Goal: Task Accomplishment & Management: Manage account settings

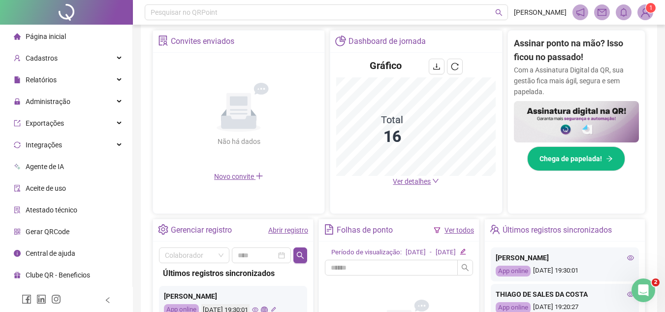
scroll to position [187, 0]
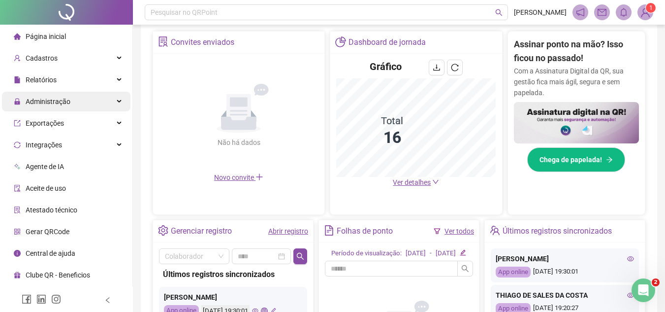
click at [94, 98] on div "Administração" at bounding box center [66, 102] width 129 height 20
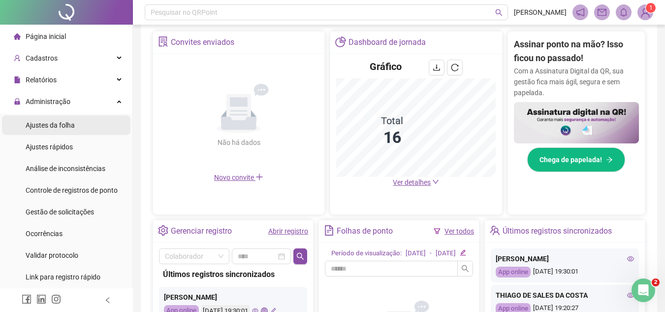
click at [58, 131] on div "Ajustes da folha" at bounding box center [50, 125] width 49 height 20
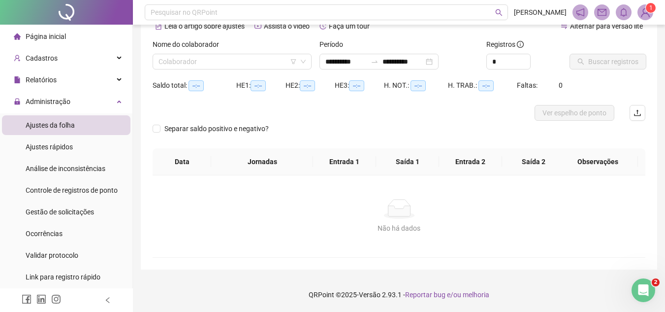
scroll to position [52, 0]
type input "**********"
click at [278, 62] on input "search" at bounding box center [228, 61] width 138 height 15
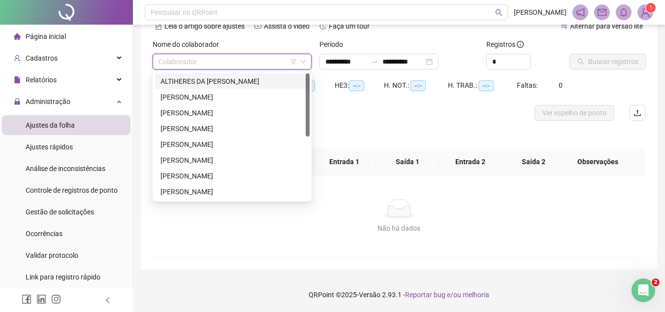
click at [229, 81] on div "ALTIHERES DA [PERSON_NAME]" at bounding box center [232, 81] width 143 height 11
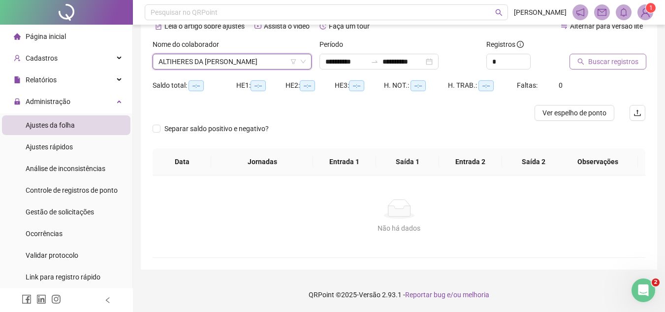
click at [611, 61] on span "Buscar registros" at bounding box center [613, 61] width 50 height 11
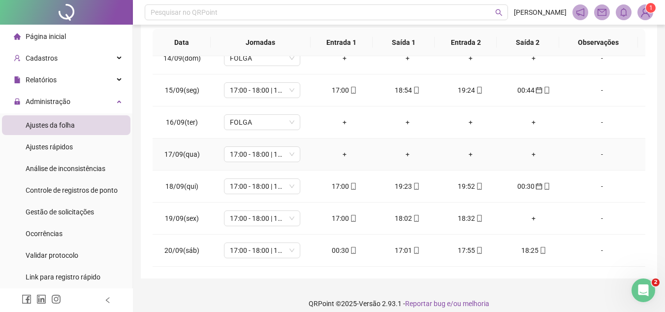
scroll to position [180, 0]
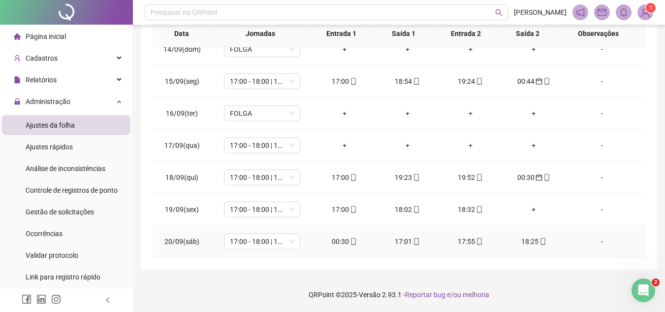
click at [350, 238] on icon "mobile" at bounding box center [353, 241] width 7 height 7
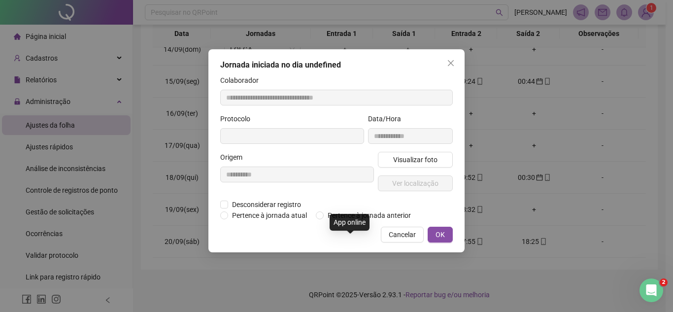
type input "**********"
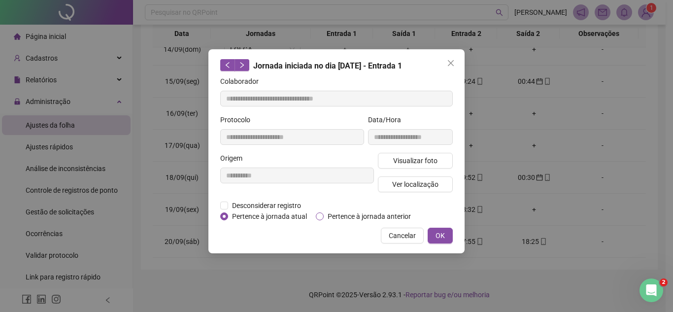
click at [345, 215] on span "Pertence à jornada anterior" at bounding box center [368, 216] width 91 height 11
click at [448, 235] on button "OK" at bounding box center [439, 235] width 25 height 16
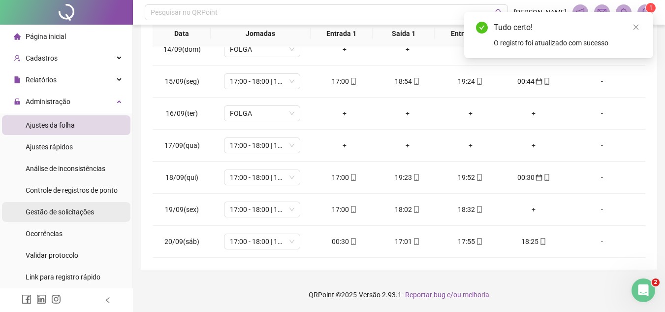
click at [65, 210] on span "Gestão de solicitações" at bounding box center [60, 212] width 68 height 8
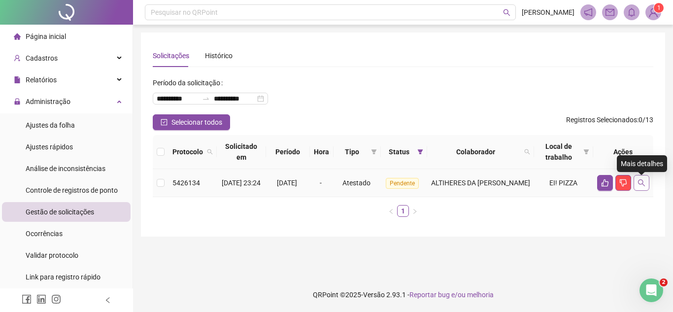
click at [642, 183] on icon "search" at bounding box center [641, 182] width 7 height 7
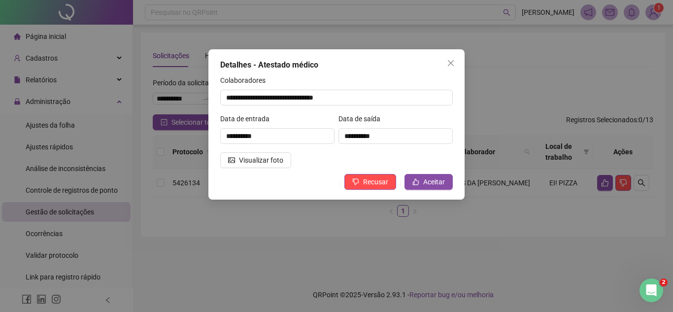
click at [241, 152] on div at bounding box center [267, 152] width 98 height 0
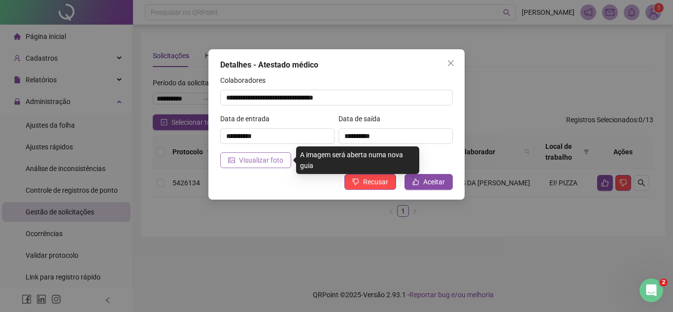
click at [239, 158] on span "Visualizar foto" at bounding box center [261, 160] width 44 height 11
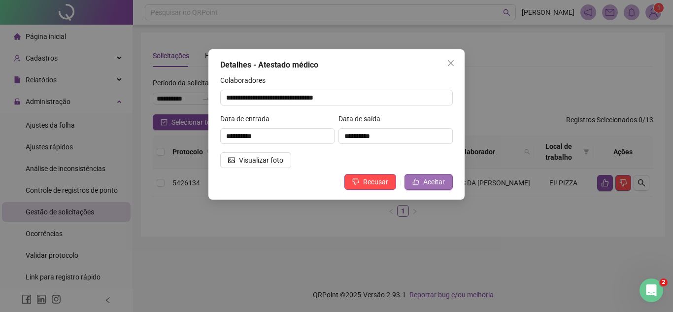
click at [425, 179] on span "Aceitar" at bounding box center [434, 181] width 22 height 11
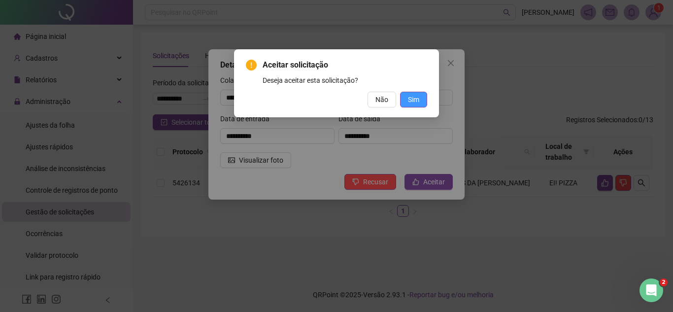
click at [423, 98] on button "Sim" at bounding box center [413, 100] width 27 height 16
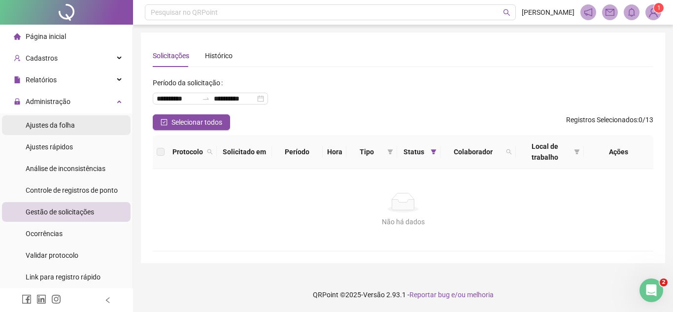
click at [74, 130] on div "Ajustes da folha" at bounding box center [50, 125] width 49 height 20
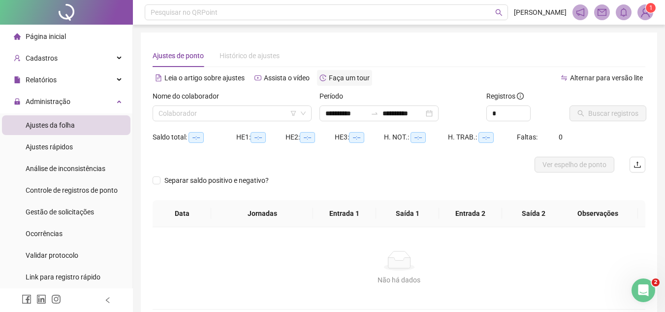
type input "**********"
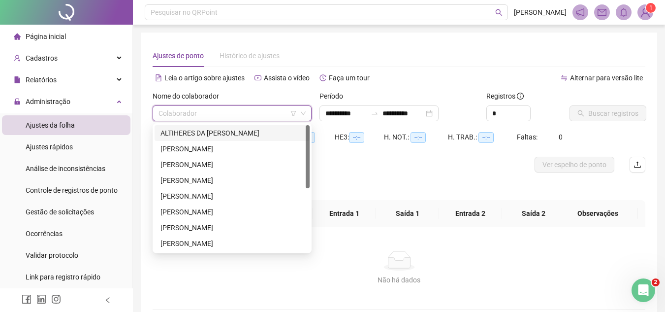
click at [276, 109] on input "search" at bounding box center [228, 113] width 138 height 15
click at [241, 132] on div "ALTIHERES DA CONCEIÇÃO SOUSA JUNIOR" at bounding box center [232, 133] width 143 height 11
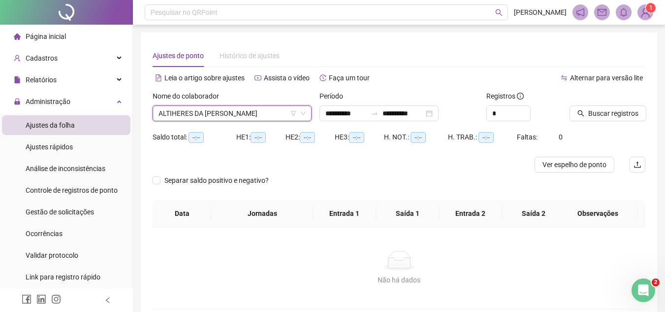
scroll to position [52, 0]
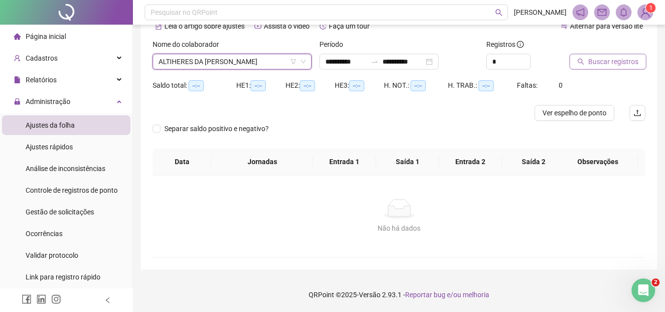
click at [599, 59] on span "Buscar registros" at bounding box center [613, 61] width 50 height 11
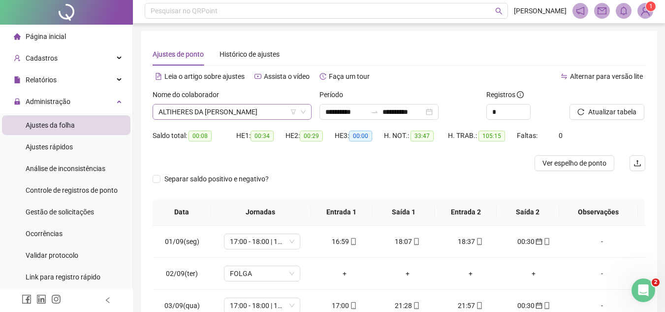
scroll to position [0, 0]
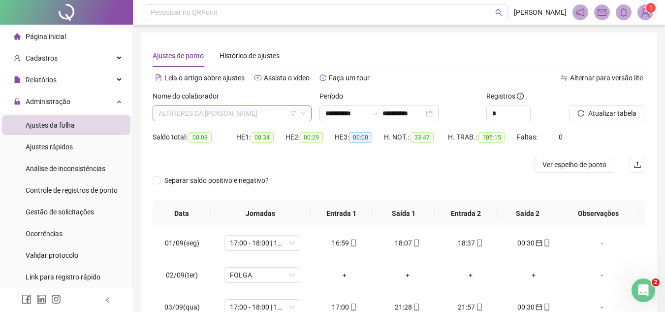
click at [254, 114] on span "ALTIHERES DA CONCEIÇÃO SOUSA JUNIOR" at bounding box center [232, 113] width 147 height 15
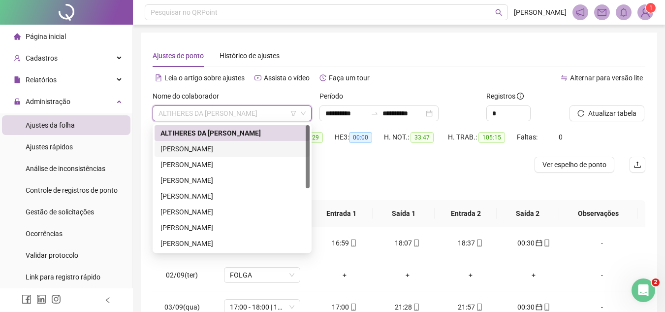
click at [220, 153] on div "AURIANE ALVES DOS SANTOS" at bounding box center [232, 148] width 143 height 11
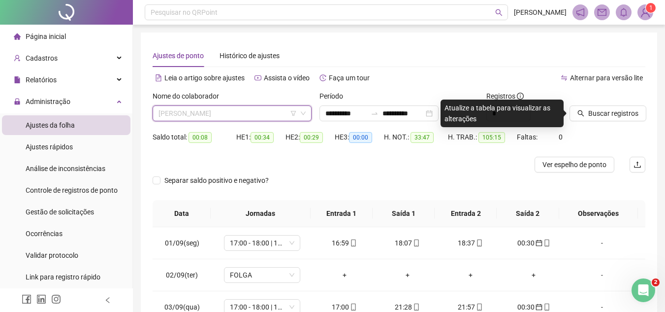
click at [241, 119] on span "AURIANE ALVES DOS SANTOS" at bounding box center [232, 113] width 147 height 15
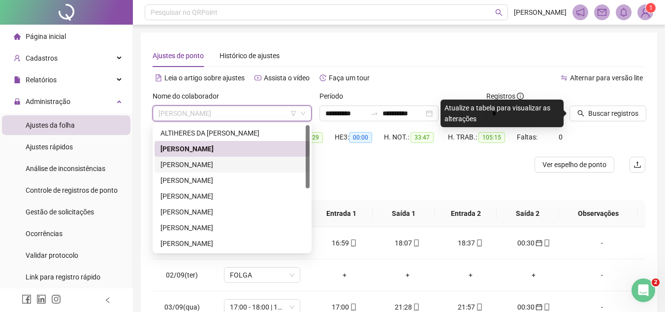
click at [210, 163] on div "CRISTINO SOBRINHO MOTA" at bounding box center [232, 164] width 143 height 11
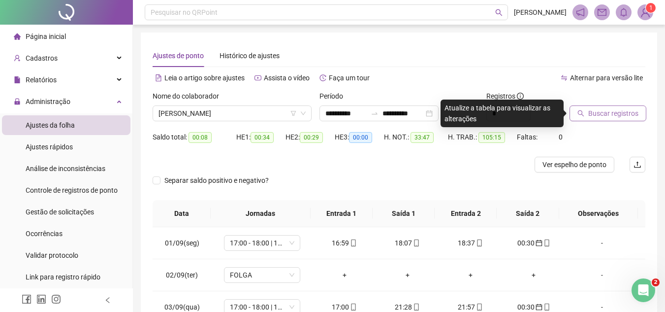
click at [595, 116] on span "Buscar registros" at bounding box center [613, 113] width 50 height 11
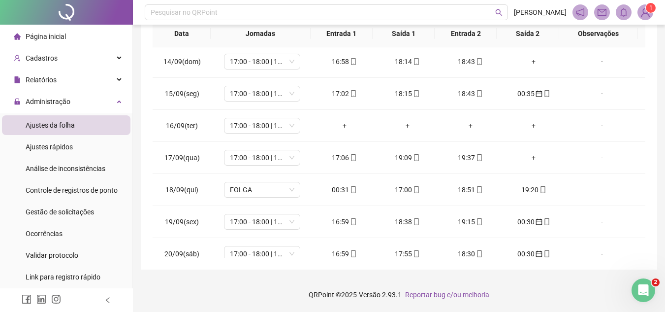
scroll to position [430, 0]
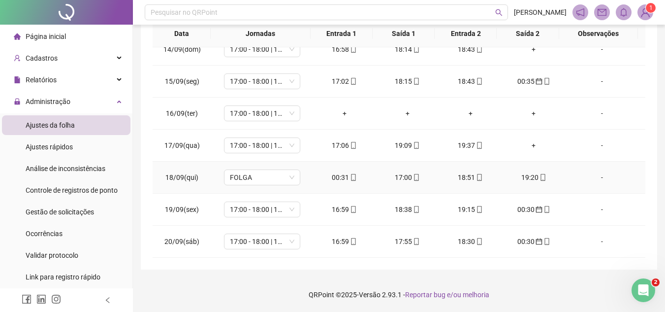
click at [336, 175] on div "00:31" at bounding box center [344, 177] width 47 height 11
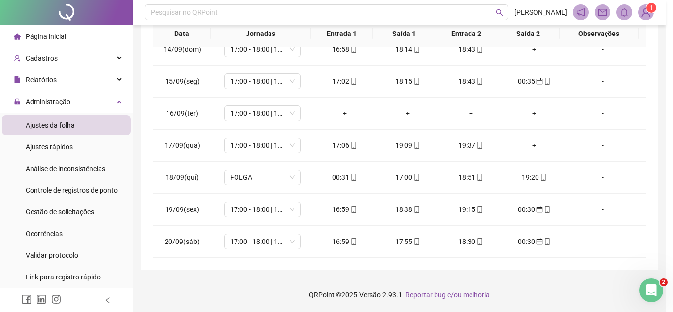
type input "**********"
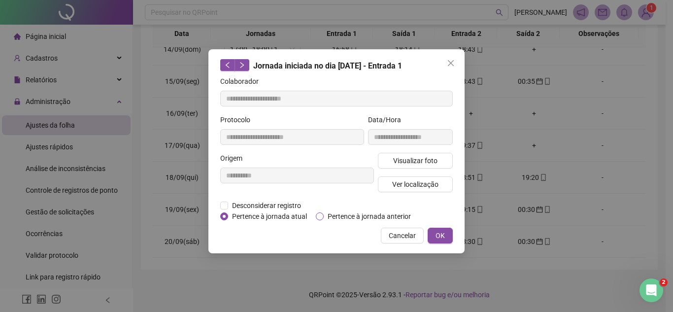
click at [379, 212] on span "Pertence à jornada anterior" at bounding box center [368, 216] width 91 height 11
click at [444, 243] on div "**********" at bounding box center [336, 151] width 256 height 204
click at [442, 233] on span "OK" at bounding box center [439, 235] width 9 height 11
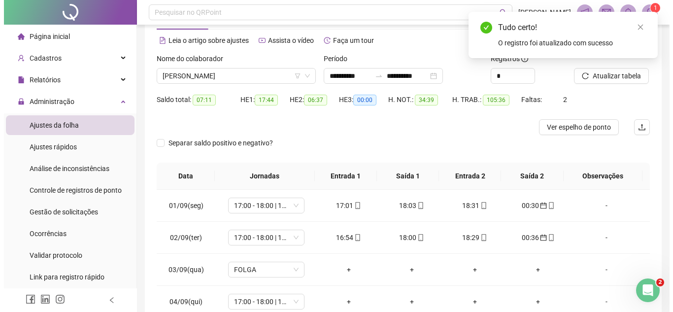
scroll to position [0, 0]
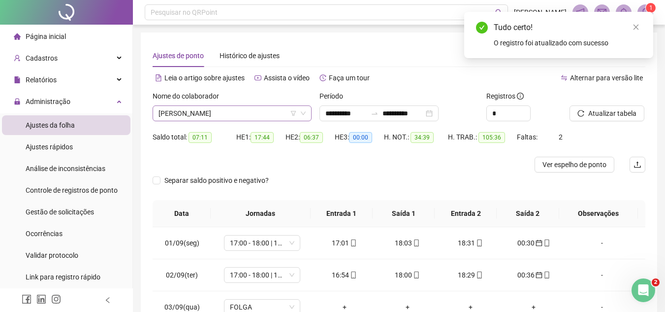
click at [258, 117] on span "CRISTINO SOBRINHO MOTA" at bounding box center [232, 113] width 147 height 15
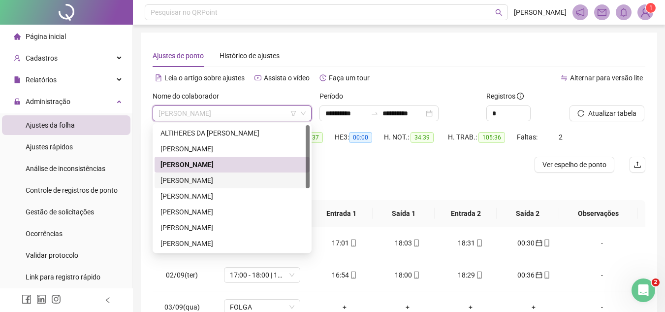
click at [204, 180] on div "DIEGO VINICIUS SOARES BARROS BATISTA" at bounding box center [232, 180] width 143 height 11
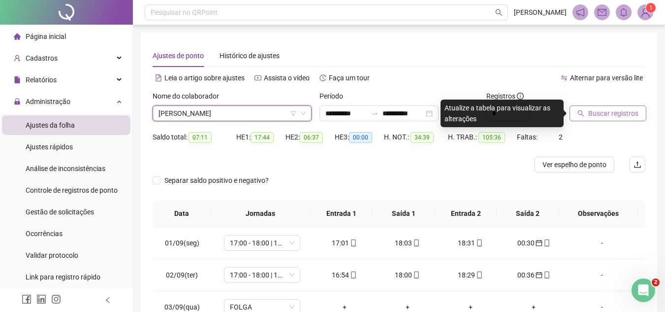
click at [615, 119] on button "Buscar registros" at bounding box center [608, 113] width 77 height 16
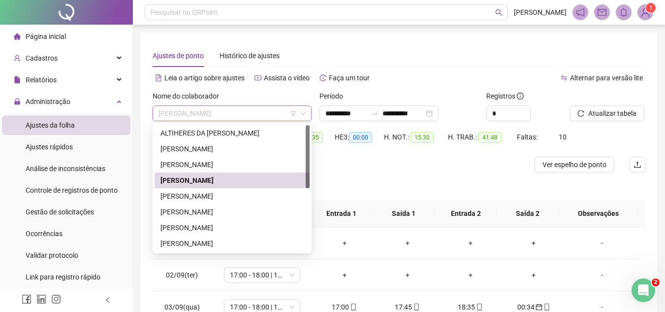
click at [264, 116] on span "DIEGO VINICIUS SOARES BARROS BATISTA" at bounding box center [232, 113] width 147 height 15
click at [230, 196] on div "EUZEBIO FERREIRA DA SILVA" at bounding box center [232, 196] width 143 height 11
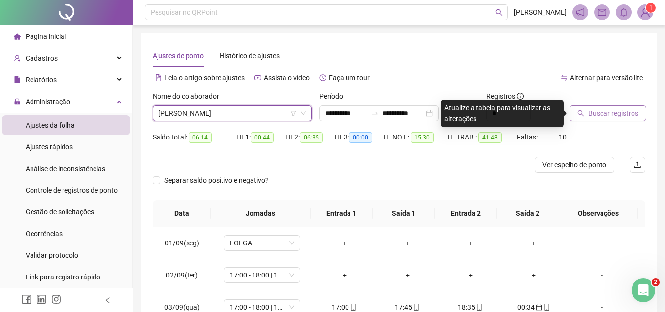
click at [581, 114] on icon "search" at bounding box center [581, 113] width 6 height 6
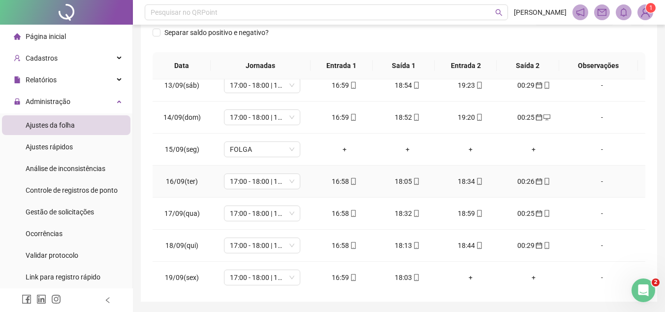
scroll to position [430, 0]
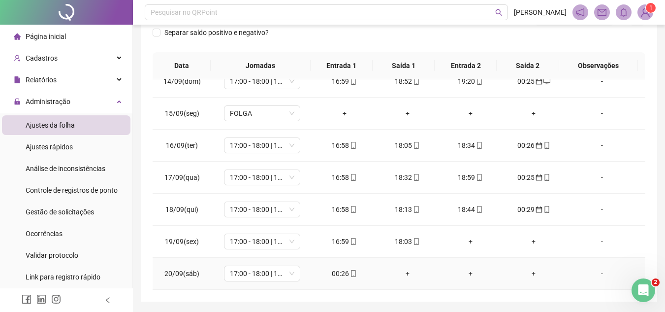
click at [335, 274] on div "00:26" at bounding box center [344, 273] width 47 height 11
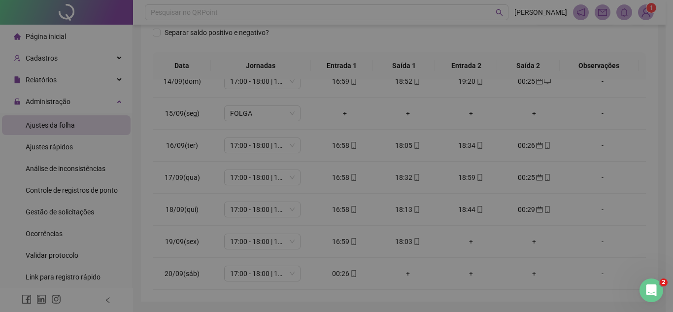
type input "**********"
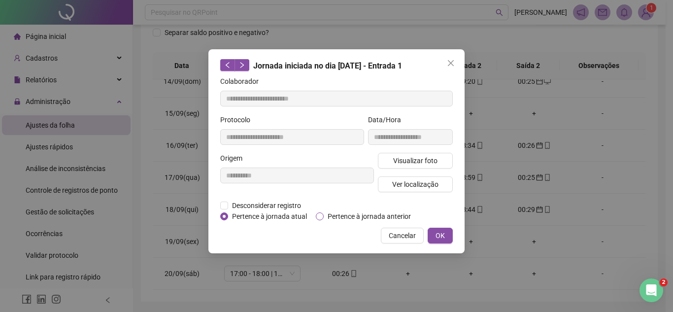
click at [360, 217] on span "Pertence à jornada anterior" at bounding box center [368, 216] width 91 height 11
click at [442, 230] on span "OK" at bounding box center [439, 235] width 9 height 11
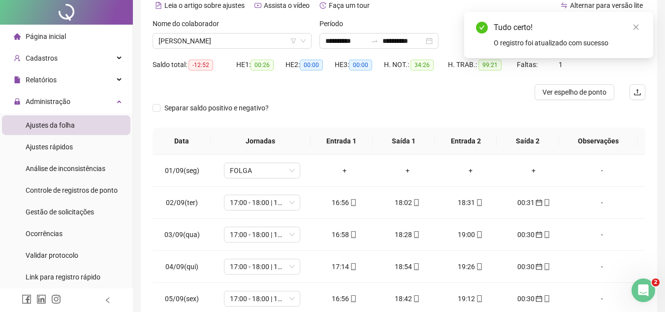
scroll to position [0, 0]
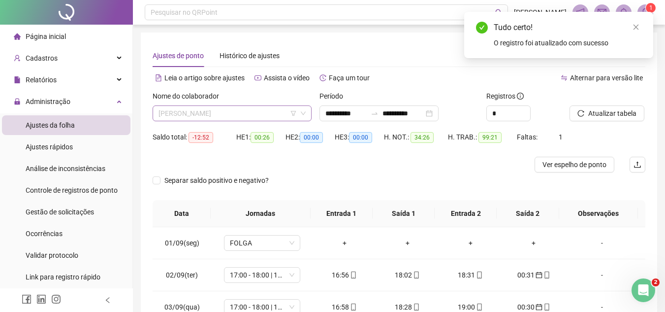
click at [267, 111] on span "EUZEBIO FERREIRA DA SILVA" at bounding box center [232, 113] width 147 height 15
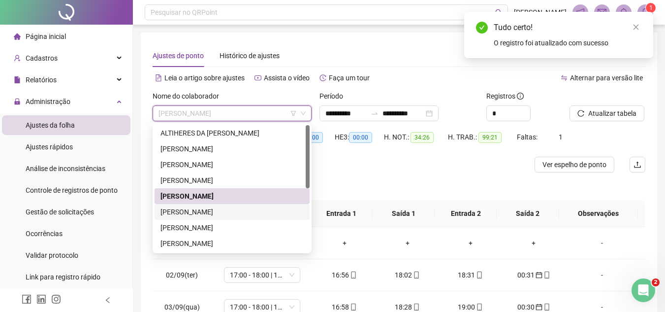
click at [202, 211] on div "GEFERSON SILVA DE SOUSA" at bounding box center [232, 211] width 143 height 11
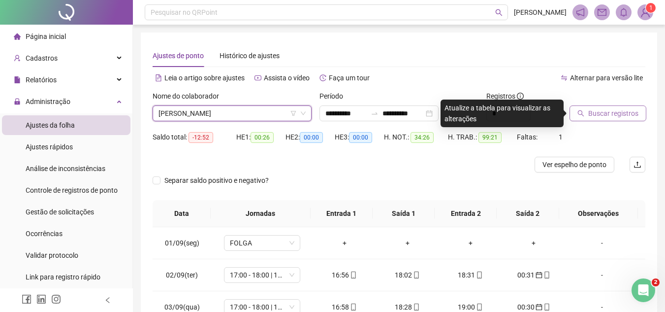
click at [593, 110] on span "Buscar registros" at bounding box center [613, 113] width 50 height 11
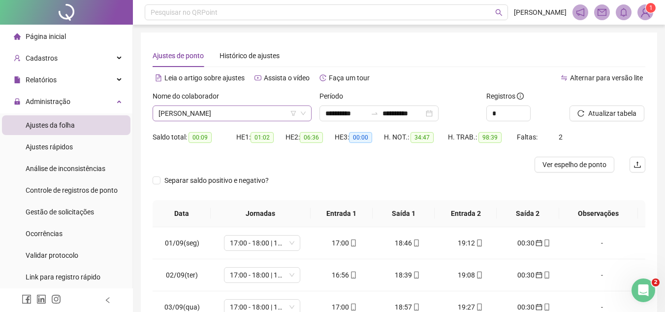
click at [263, 115] on span "GEFERSON SILVA DE SOUSA" at bounding box center [232, 113] width 147 height 15
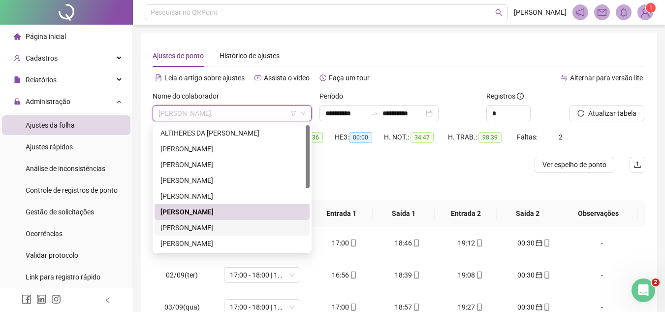
click at [207, 230] on div "GLEICIANE GOMES DA SILVA" at bounding box center [232, 227] width 143 height 11
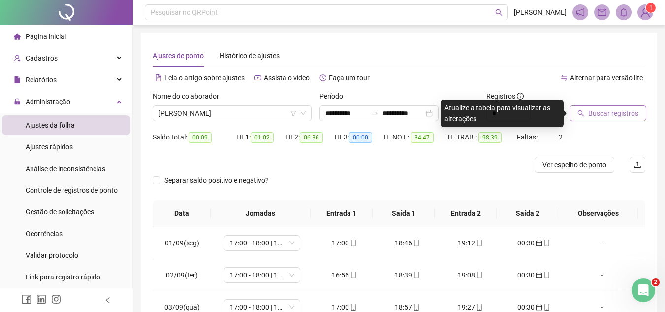
click at [603, 115] on span "Buscar registros" at bounding box center [613, 113] width 50 height 11
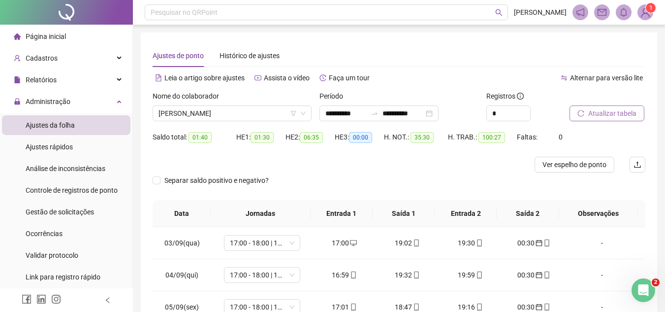
click at [212, 122] on div "Nome do colaborador GLEICIANE GOMES DA SILVA" at bounding box center [232, 110] width 167 height 38
click at [221, 113] on span "GLEICIANE GOMES DA SILVA" at bounding box center [232, 113] width 147 height 15
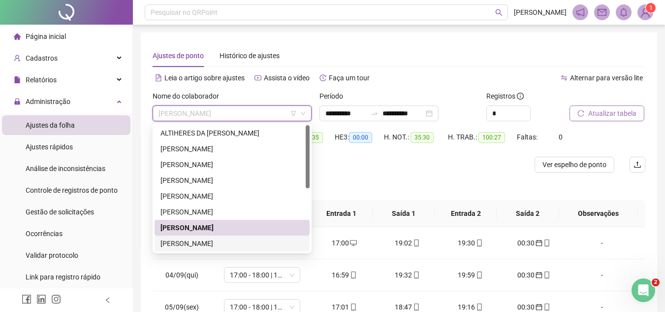
click at [210, 241] on div "KALUCIA ALVES CARVALHO" at bounding box center [232, 243] width 143 height 11
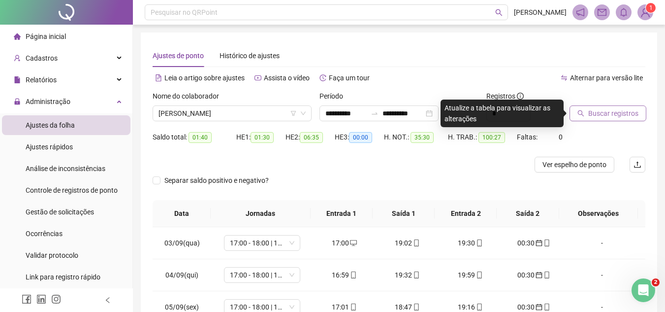
click at [604, 113] on span "Buscar registros" at bounding box center [613, 113] width 50 height 11
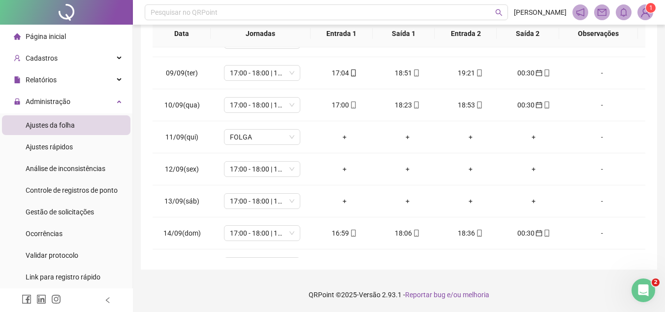
scroll to position [345, 0]
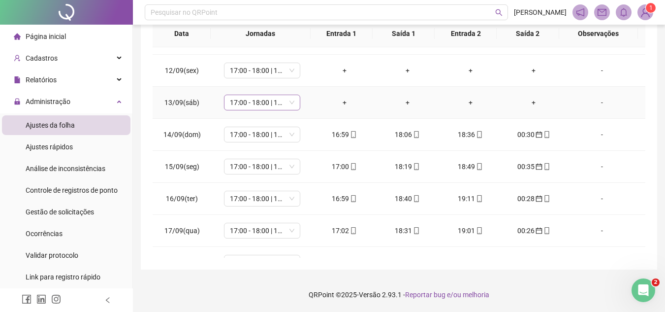
click at [294, 103] on div "17:00 - 18:00 | 18:30 - 00:30" at bounding box center [262, 103] width 76 height 16
click at [276, 103] on span "17:00 - 18:00 | 18:30 - 00:30" at bounding box center [262, 102] width 65 height 15
click at [280, 107] on span "17:00 - 18:00 | 18:30 - 00:30" at bounding box center [262, 102] width 65 height 15
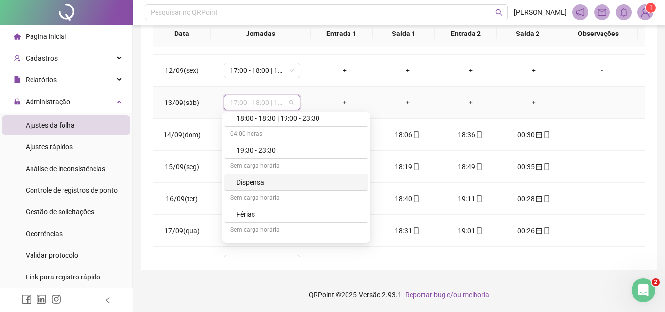
scroll to position [197, 0]
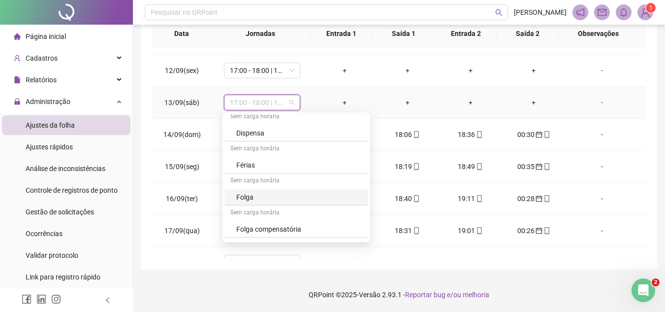
click at [247, 195] on div "Folga" at bounding box center [299, 197] width 126 height 11
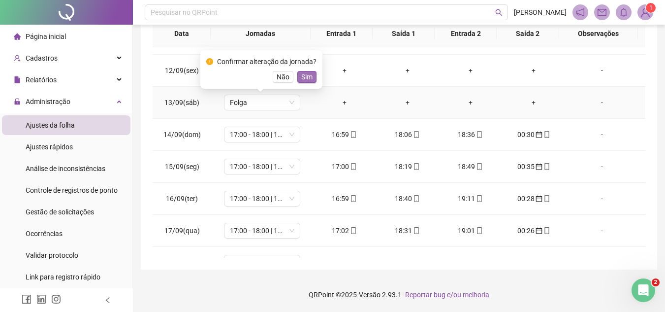
click at [302, 75] on span "Sim" at bounding box center [306, 76] width 11 height 11
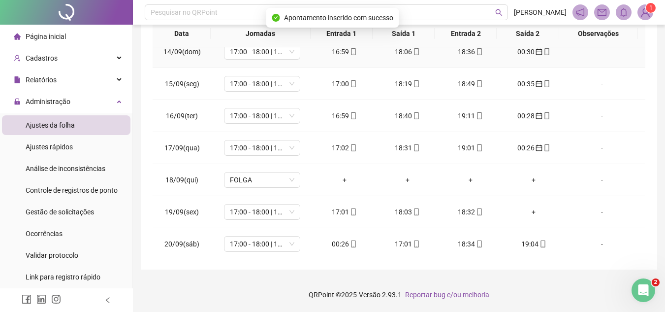
scroll to position [430, 0]
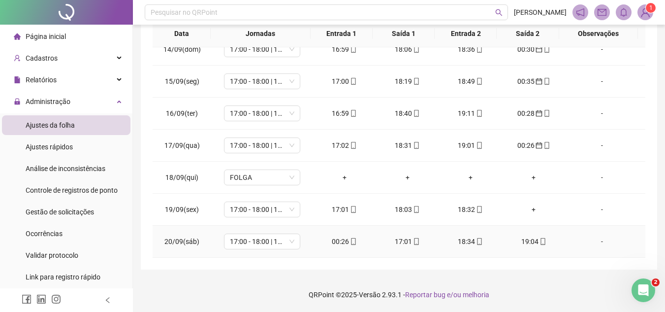
click at [332, 245] on div "00:26" at bounding box center [344, 241] width 47 height 11
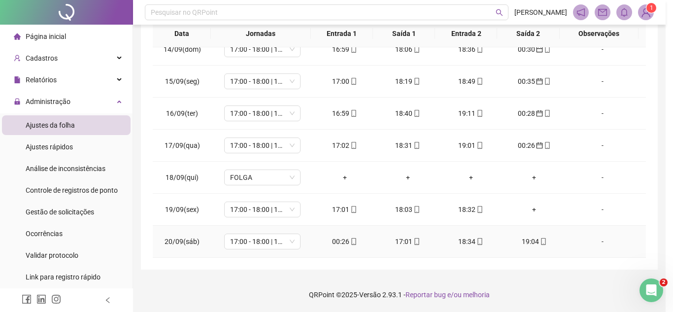
type input "**********"
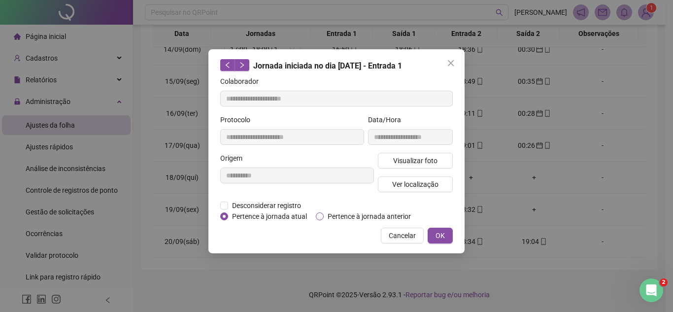
click at [375, 217] on span "Pertence à jornada anterior" at bounding box center [368, 216] width 91 height 11
click at [437, 233] on span "OK" at bounding box center [439, 235] width 9 height 11
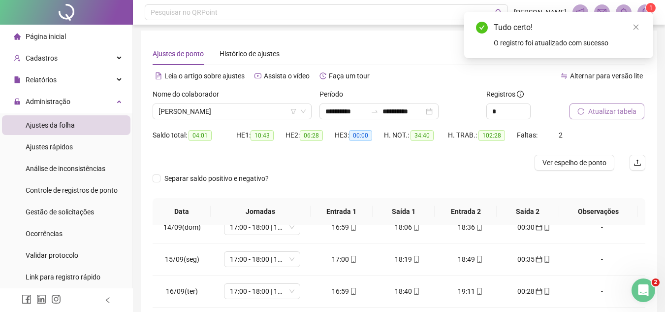
scroll to position [0, 0]
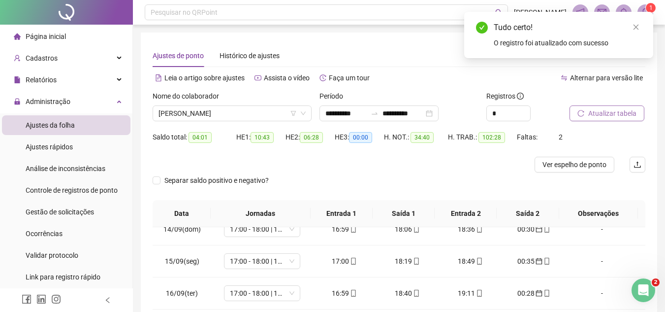
click at [623, 105] on div "Atualizar tabela" at bounding box center [608, 106] width 76 height 31
click at [620, 109] on span "Atualizar tabela" at bounding box center [612, 113] width 48 height 11
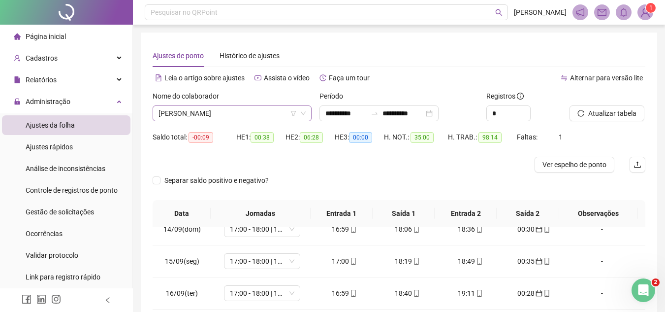
click at [218, 112] on span "KALUCIA ALVES CARVALHO" at bounding box center [232, 113] width 147 height 15
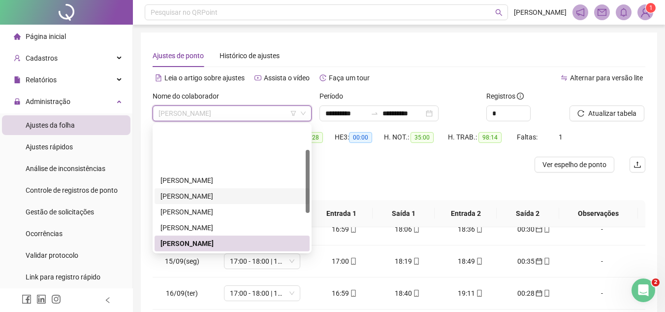
scroll to position [49, 0]
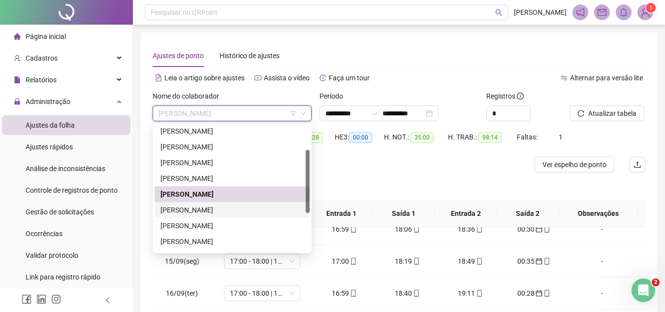
click at [195, 207] on div "MAIANA TAVARES DOS SANTOS" at bounding box center [232, 209] width 143 height 11
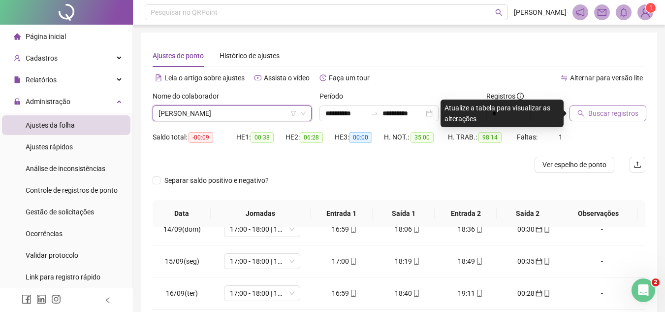
click at [590, 111] on span "Buscar registros" at bounding box center [613, 113] width 50 height 11
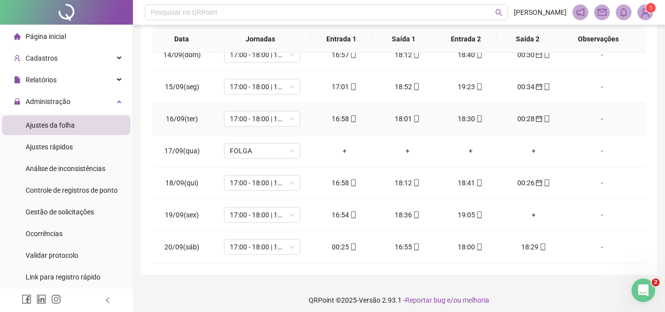
scroll to position [180, 0]
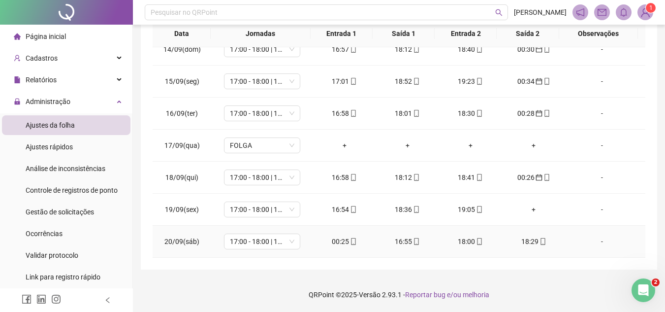
click at [334, 241] on div "00:25" at bounding box center [344, 241] width 47 height 11
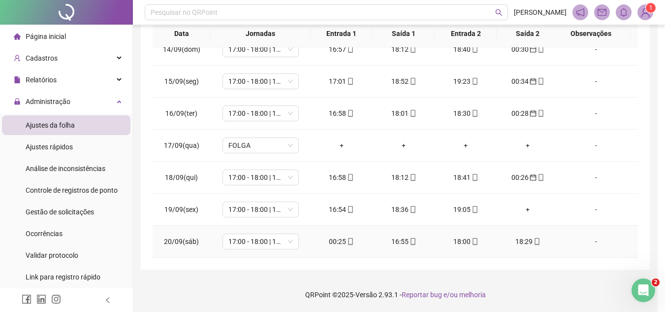
type input "**********"
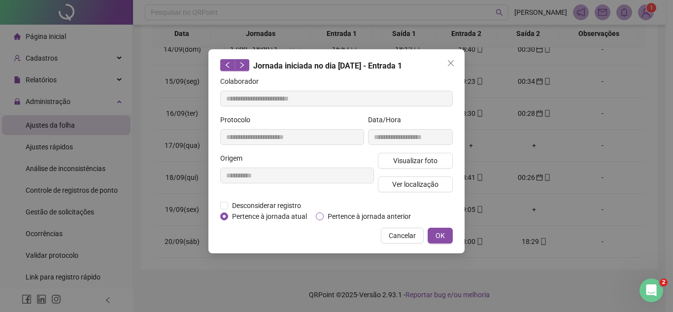
click at [325, 217] on span "Pertence à jornada anterior" at bounding box center [368, 216] width 91 height 11
click at [440, 232] on span "OK" at bounding box center [439, 235] width 9 height 11
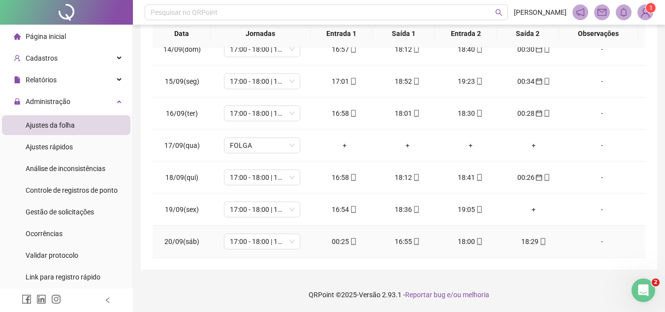
click at [338, 236] on div "00:25" at bounding box center [344, 241] width 47 height 11
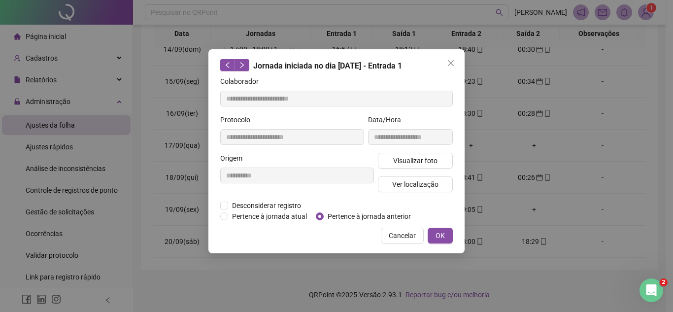
drag, startPoint x: 437, startPoint y: 229, endPoint x: 443, endPoint y: 224, distance: 8.0
click at [438, 229] on button "OK" at bounding box center [439, 235] width 25 height 16
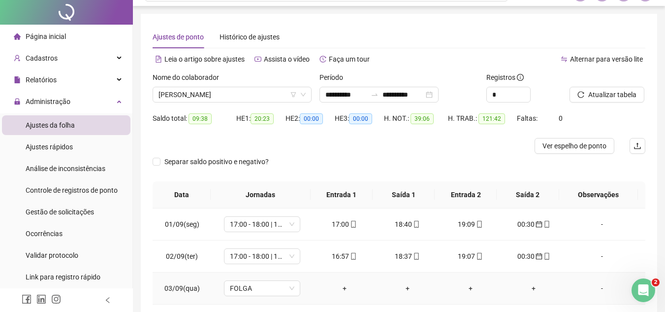
scroll to position [0, 0]
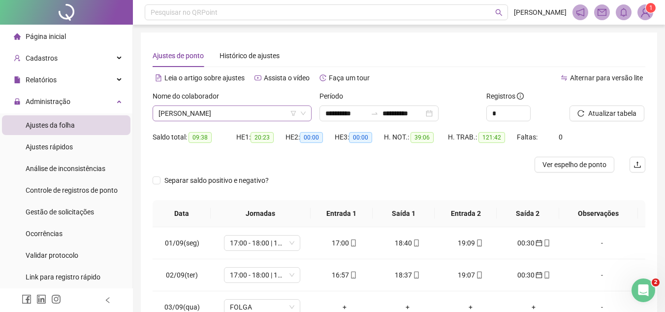
click at [240, 116] on span "MAIANA TAVARES DOS SANTOS" at bounding box center [232, 113] width 147 height 15
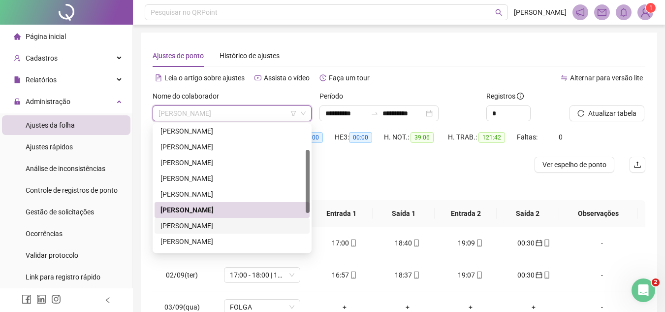
click at [216, 221] on div "MAICON DA SILVA NOGUEIRA" at bounding box center [232, 225] width 143 height 11
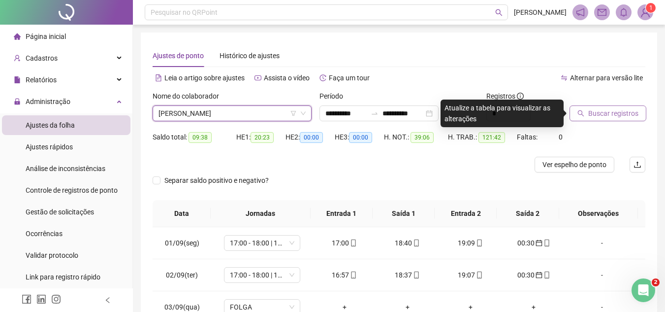
click at [620, 113] on span "Buscar registros" at bounding box center [613, 113] width 50 height 11
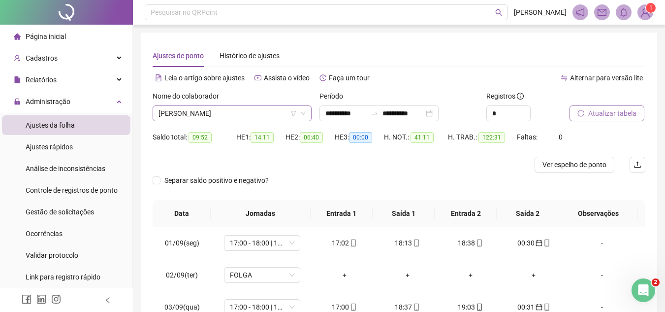
click at [274, 115] on span "MAICON DA SILVA NOGUEIRA" at bounding box center [232, 113] width 147 height 15
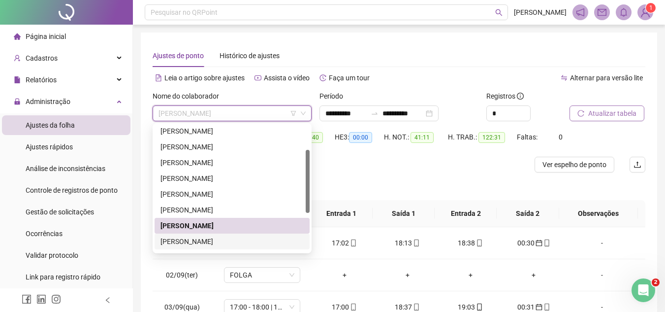
click at [213, 241] on div "MARCOS SOUSA DE OLIVEIRA" at bounding box center [232, 241] width 143 height 11
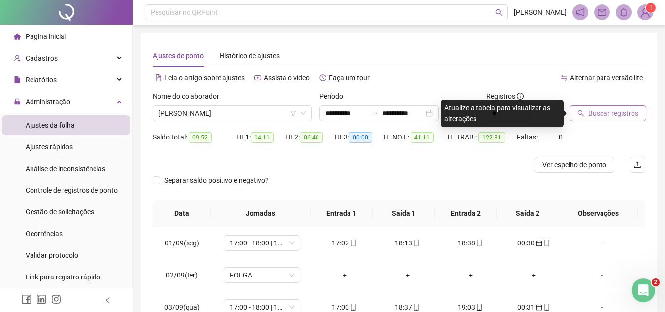
click at [609, 116] on span "Buscar registros" at bounding box center [613, 113] width 50 height 11
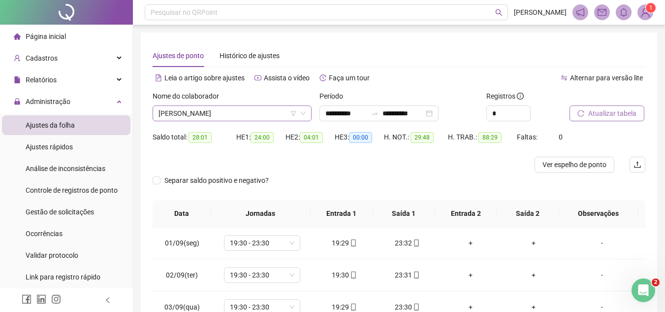
click at [252, 108] on span "MARCOS SOUSA DE OLIVEIRA" at bounding box center [232, 113] width 147 height 15
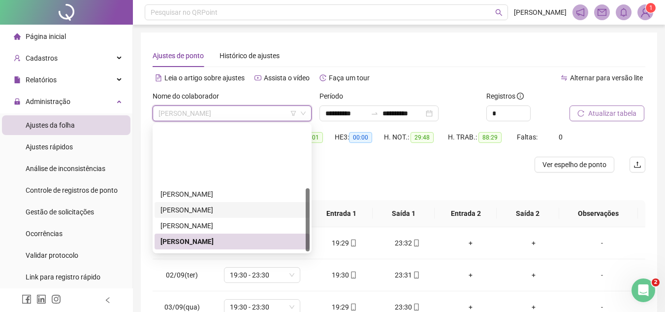
scroll to position [126, 0]
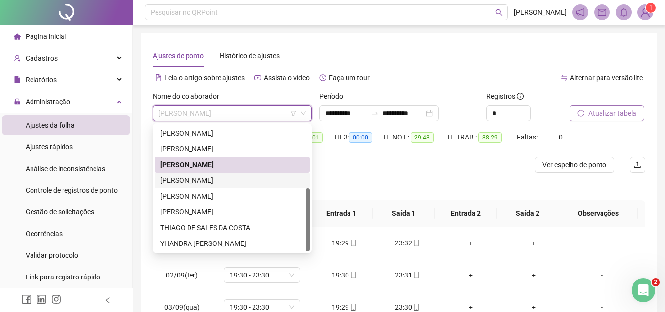
click at [236, 181] on div "PAULO HENRIQUE MIRANDA NUNES" at bounding box center [232, 180] width 143 height 11
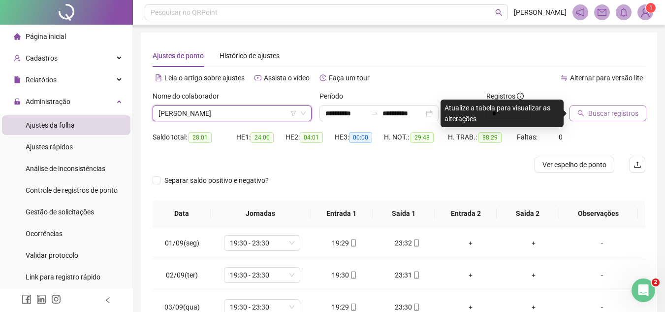
click at [607, 108] on span "Buscar registros" at bounding box center [613, 113] width 50 height 11
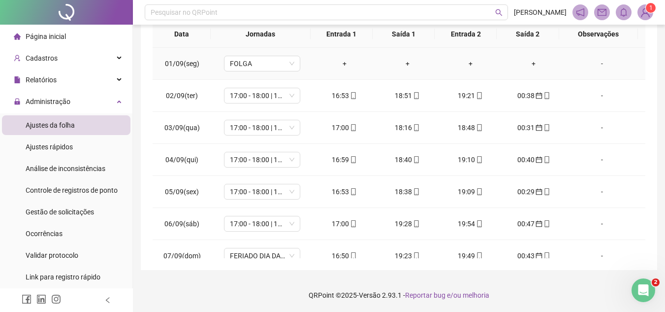
scroll to position [0, 0]
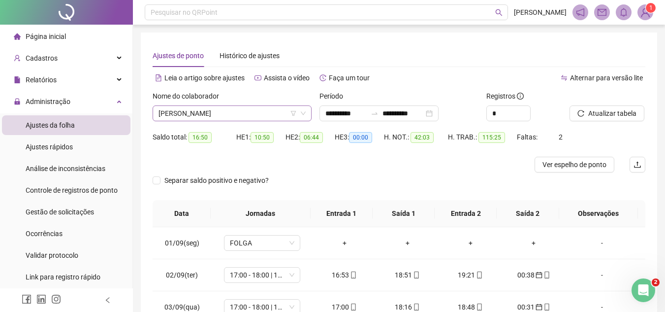
click at [248, 110] on span "PAULO HENRIQUE MIRANDA NUNES" at bounding box center [232, 113] width 147 height 15
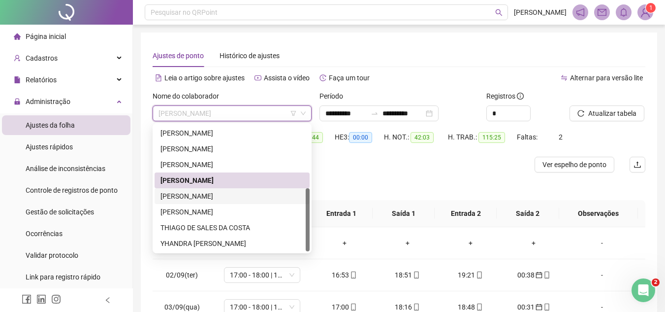
click at [210, 194] on div "RAQUEL GOMES DE SOUSA" at bounding box center [232, 196] width 143 height 11
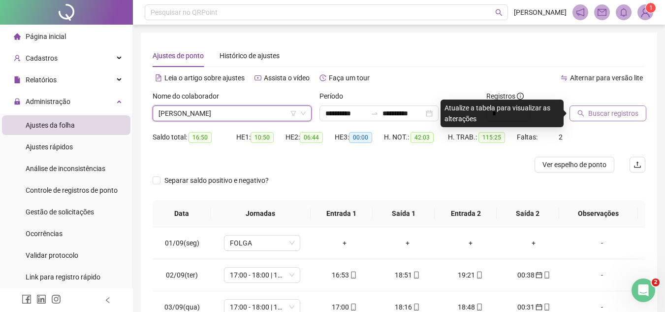
click at [618, 118] on span "Buscar registros" at bounding box center [613, 113] width 50 height 11
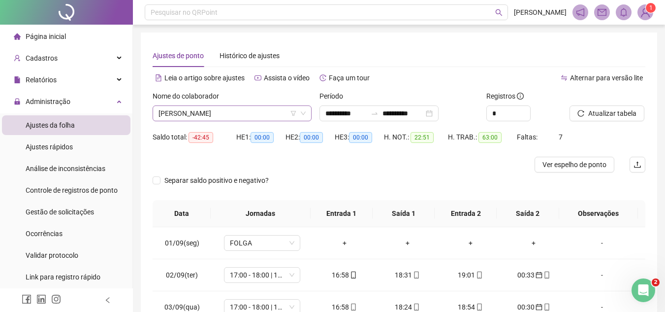
click at [256, 110] on span "RAQUEL GOMES DE SOUSA" at bounding box center [232, 113] width 147 height 15
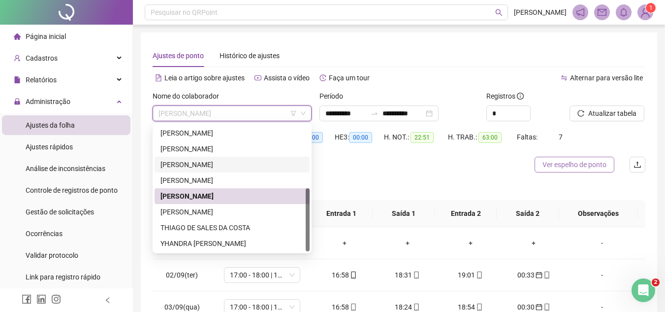
click at [583, 159] on button "Ver espelho de ponto" at bounding box center [575, 165] width 80 height 16
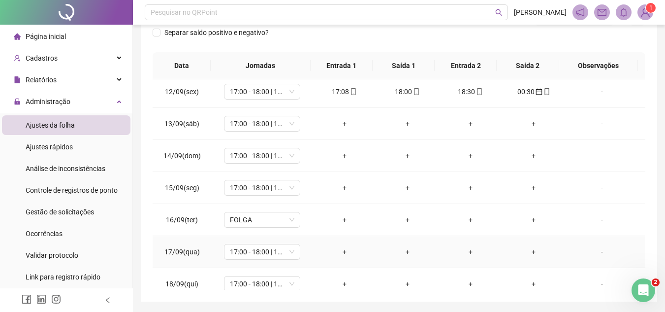
scroll to position [345, 0]
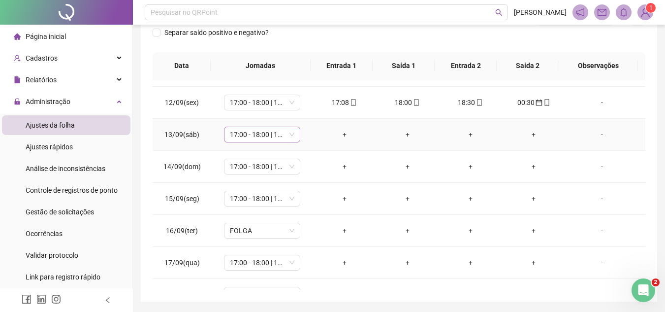
click at [290, 136] on span "17:00 - 18:00 | 18:30 - 00:30" at bounding box center [262, 134] width 65 height 15
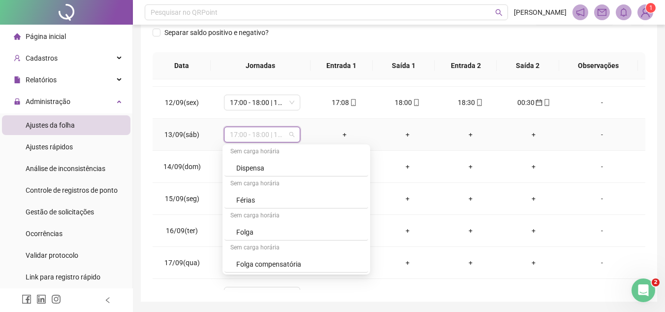
scroll to position [212, 0]
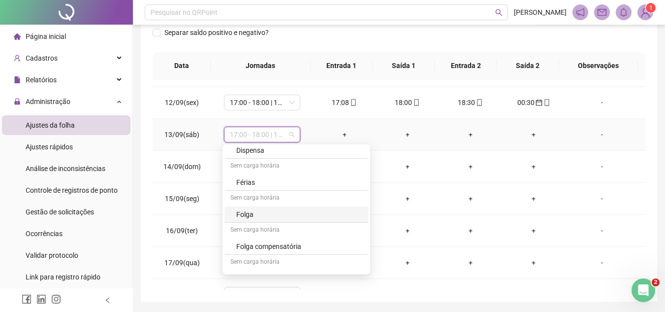
click at [254, 218] on div "Folga" at bounding box center [299, 214] width 126 height 11
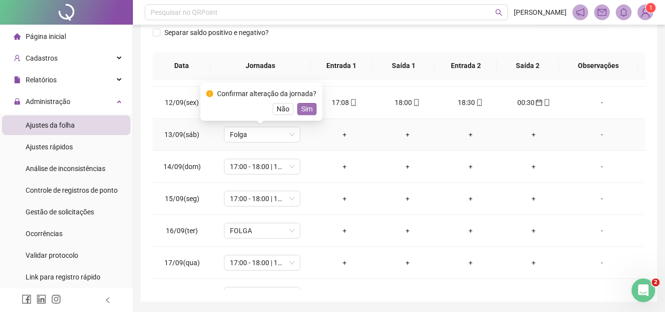
click at [305, 111] on span "Sim" at bounding box center [306, 108] width 11 height 11
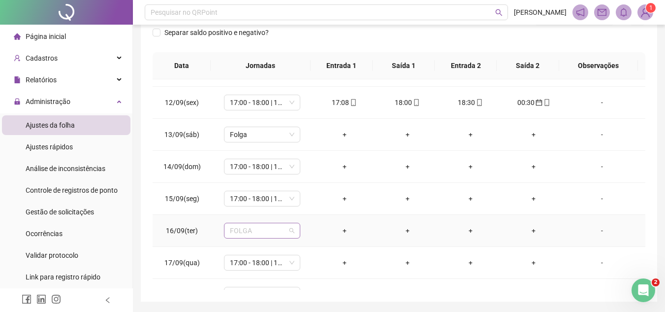
click at [275, 232] on span "FOLGA" at bounding box center [262, 230] width 65 height 15
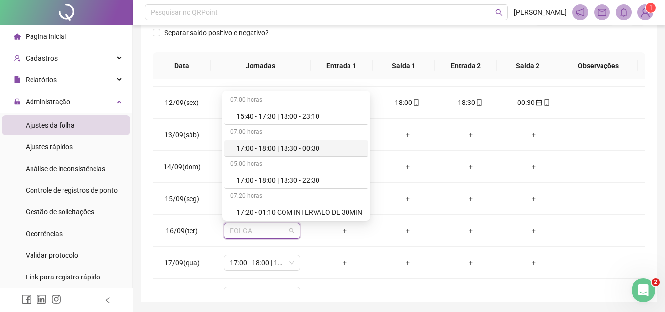
click at [652, 145] on div "**********" at bounding box center [399, 93] width 517 height 417
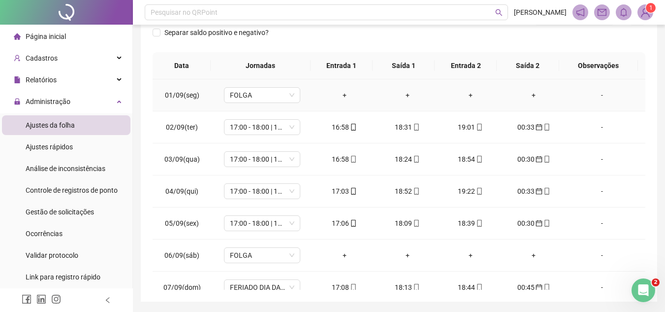
scroll to position [0, 0]
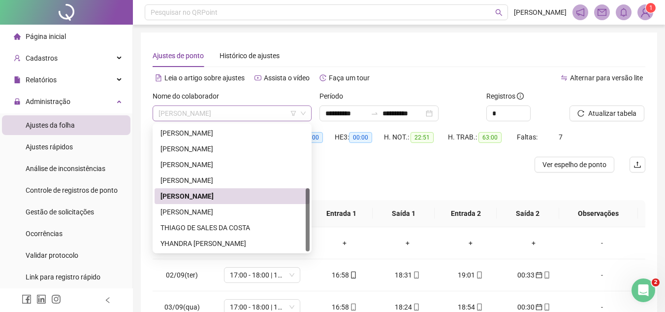
click at [255, 111] on span "RAQUEL GOMES DE SOUSA" at bounding box center [232, 113] width 147 height 15
click at [207, 211] on div "RUBENS FILHO ALVES DE SOUZA" at bounding box center [232, 211] width 143 height 11
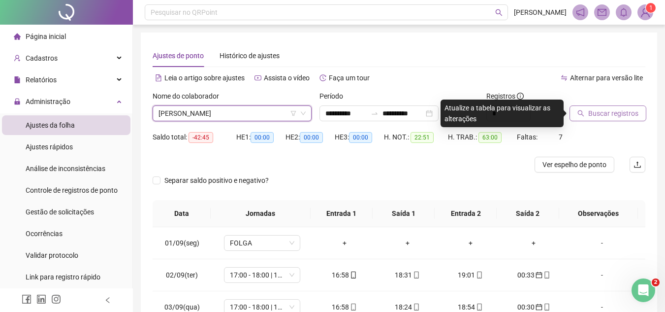
click at [590, 111] on span "Buscar registros" at bounding box center [613, 113] width 50 height 11
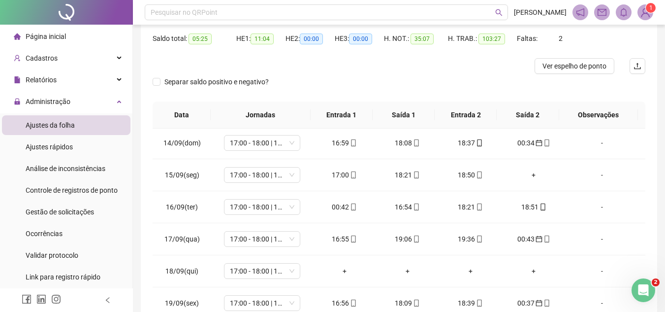
scroll to position [430, 0]
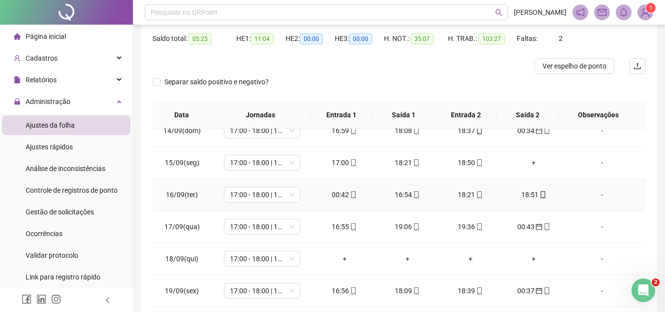
click at [351, 192] on icon "mobile" at bounding box center [353, 194] width 7 height 7
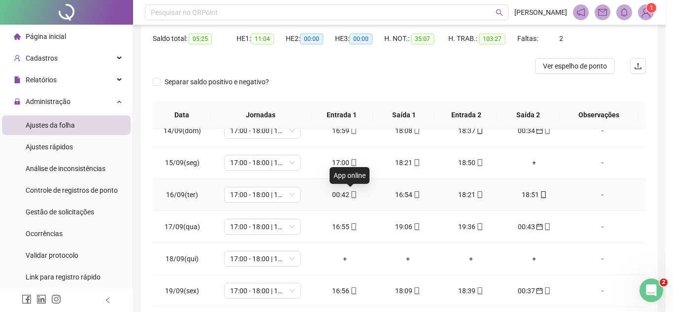
type input "**********"
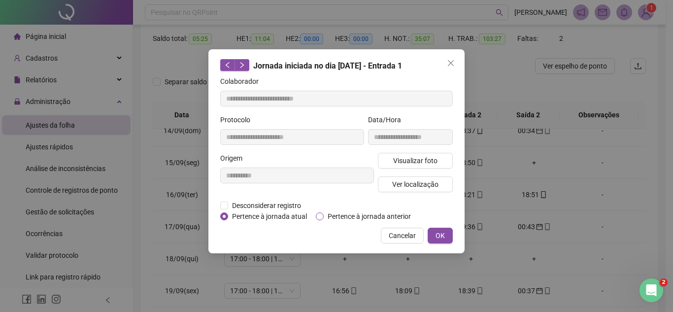
click at [375, 212] on span "Pertence à jornada anterior" at bounding box center [368, 216] width 91 height 11
click at [440, 227] on button "OK" at bounding box center [439, 235] width 25 height 16
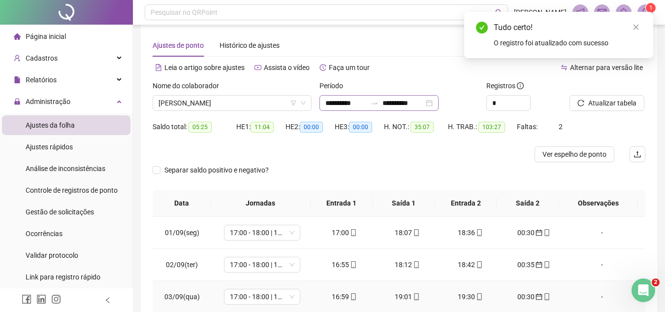
scroll to position [0, 0]
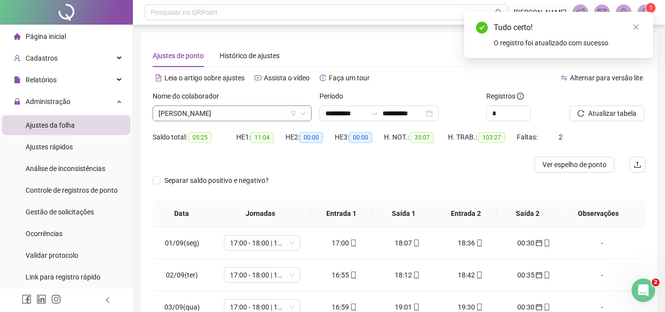
click at [283, 111] on span "RUBENS FILHO ALVES DE SOUZA" at bounding box center [232, 113] width 147 height 15
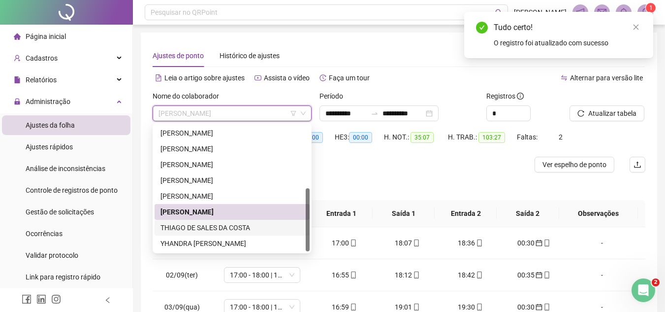
click at [210, 225] on div "THIAGO DE SALES DA COSTA" at bounding box center [232, 227] width 143 height 11
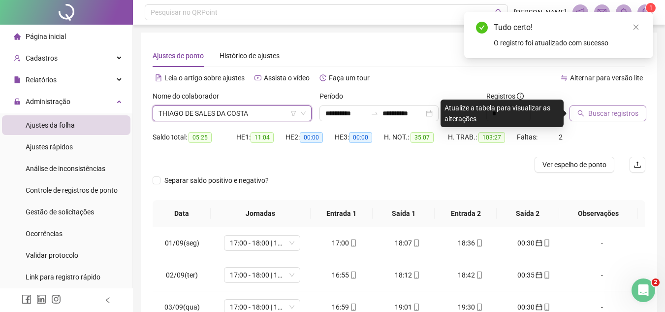
click at [611, 116] on span "Buscar registros" at bounding box center [613, 113] width 50 height 11
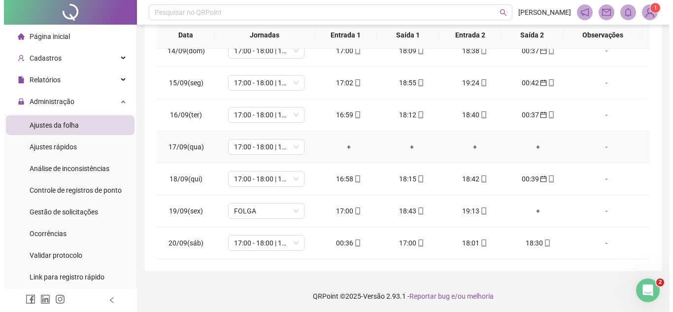
scroll to position [180, 0]
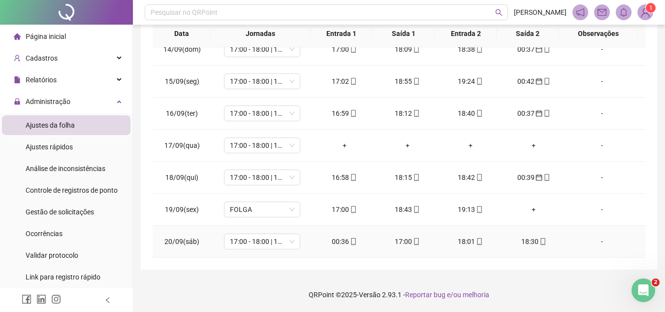
click at [340, 242] on div "00:36" at bounding box center [344, 241] width 47 height 11
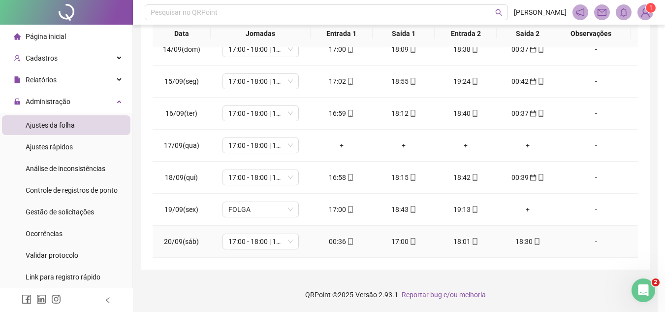
type input "**********"
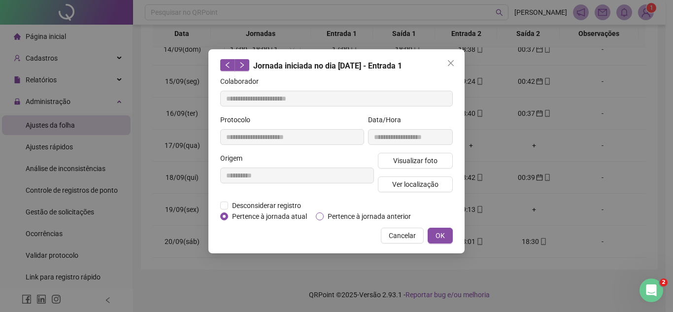
click at [334, 220] on span "Pertence à jornada anterior" at bounding box center [368, 216] width 91 height 11
click at [446, 236] on button "OK" at bounding box center [439, 235] width 25 height 16
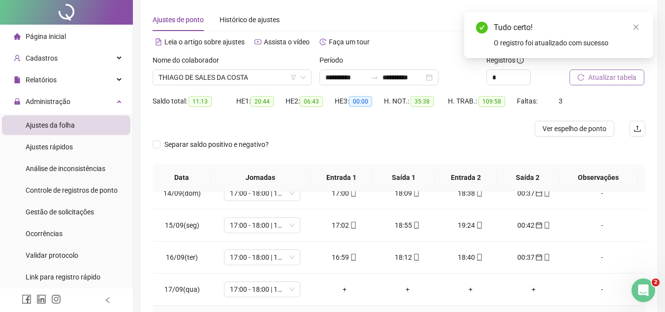
scroll to position [0, 0]
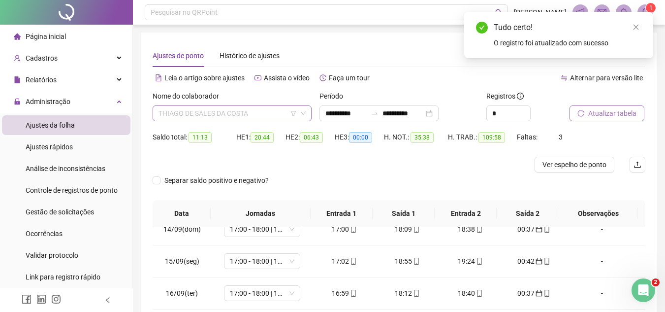
click at [257, 109] on span "THIAGO DE SALES DA COSTA" at bounding box center [232, 113] width 147 height 15
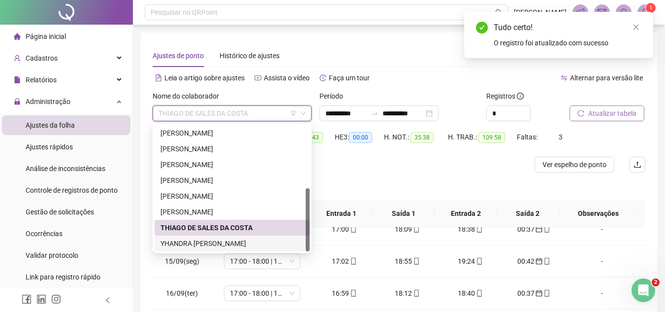
click at [218, 244] on div "YHANDRA MARILHA LIMA FONSECA" at bounding box center [232, 243] width 143 height 11
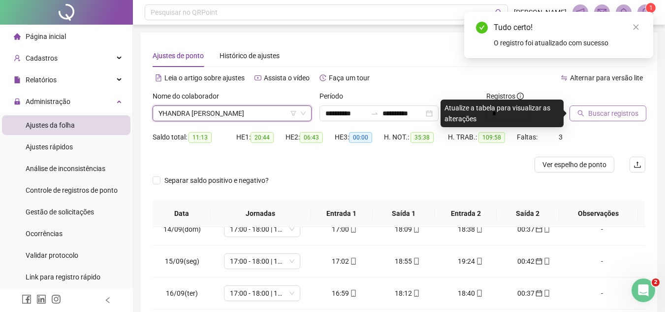
click at [603, 118] on span "Buscar registros" at bounding box center [613, 113] width 50 height 11
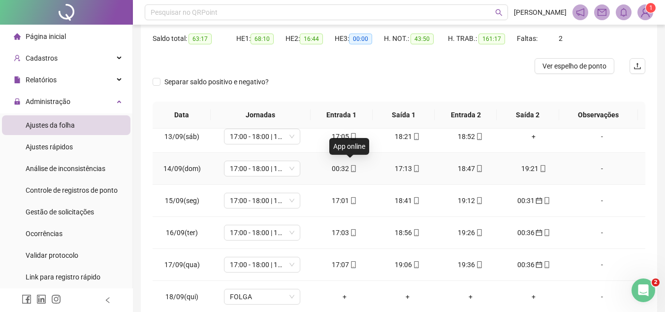
scroll to position [381, 0]
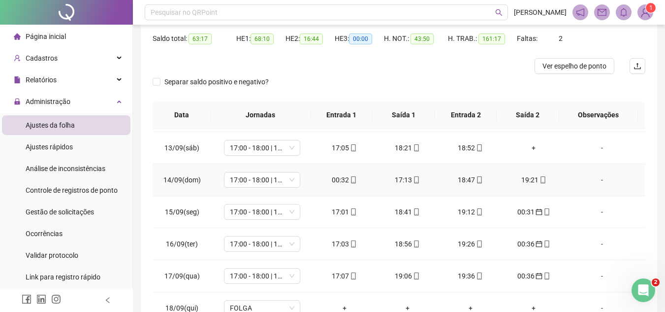
click at [333, 179] on div "00:32" at bounding box center [344, 179] width 47 height 11
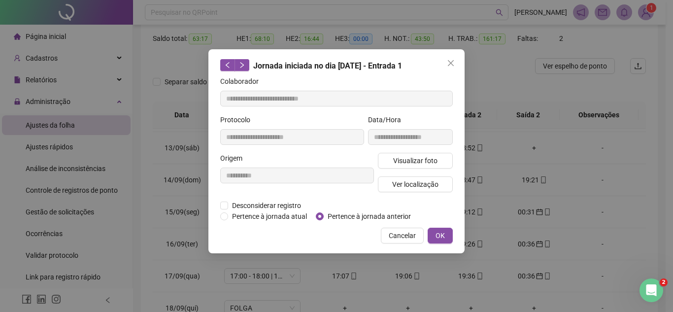
type input "**********"
click at [336, 213] on span "Pertence à jornada anterior" at bounding box center [368, 216] width 91 height 11
click at [447, 235] on button "OK" at bounding box center [439, 235] width 25 height 16
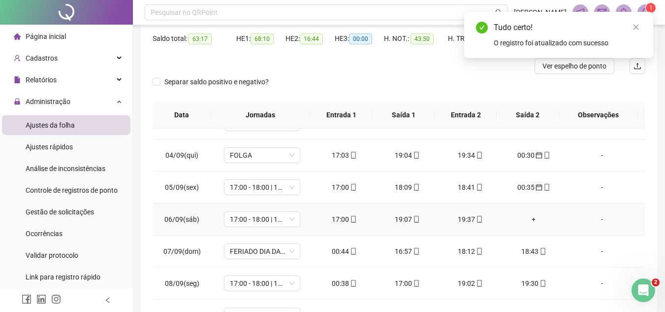
scroll to position [0, 0]
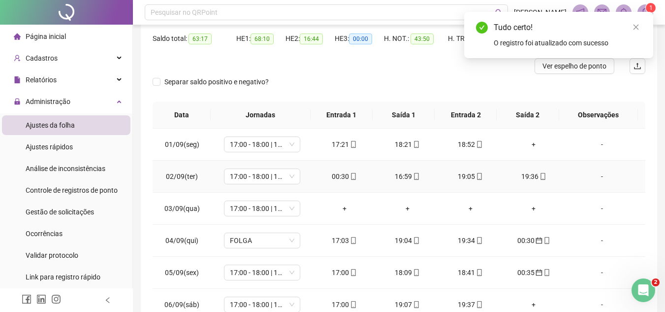
click at [337, 173] on div "00:30" at bounding box center [344, 176] width 47 height 11
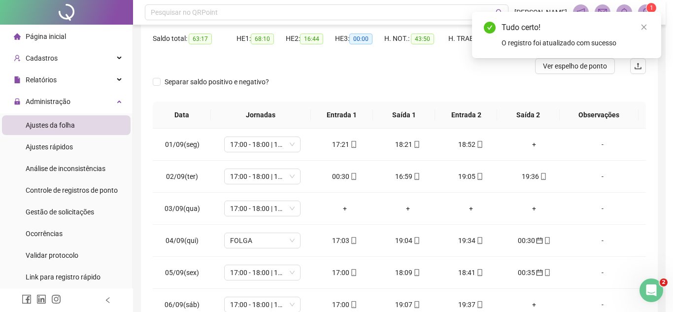
type input "**********"
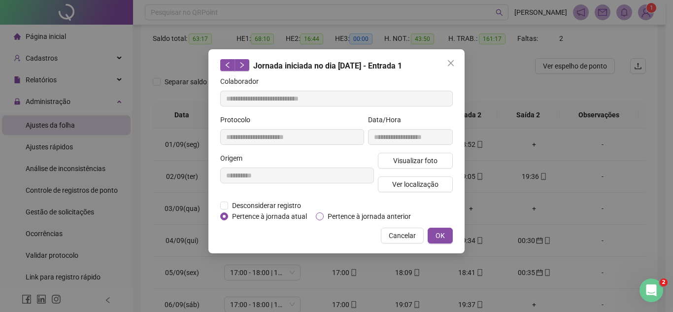
click at [372, 213] on span "Pertence à jornada anterior" at bounding box center [368, 216] width 91 height 11
click at [433, 235] on button "OK" at bounding box center [439, 235] width 25 height 16
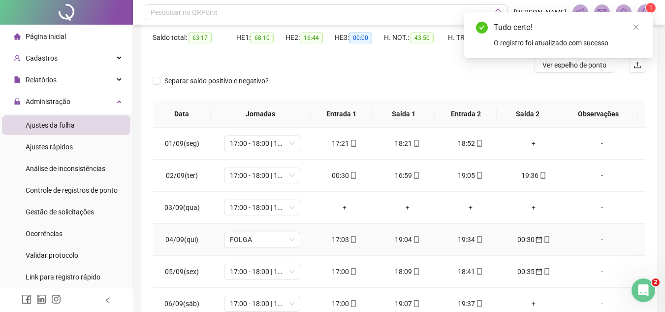
scroll to position [81, 0]
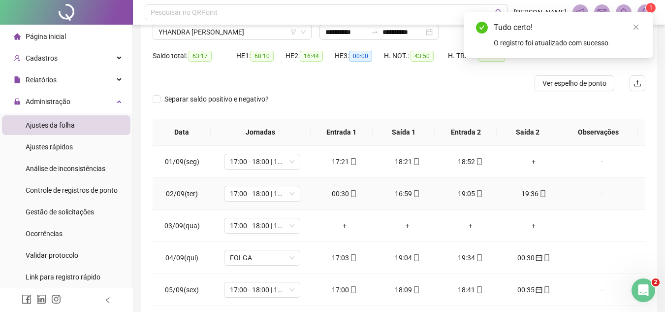
click at [333, 194] on div "00:30" at bounding box center [344, 193] width 47 height 11
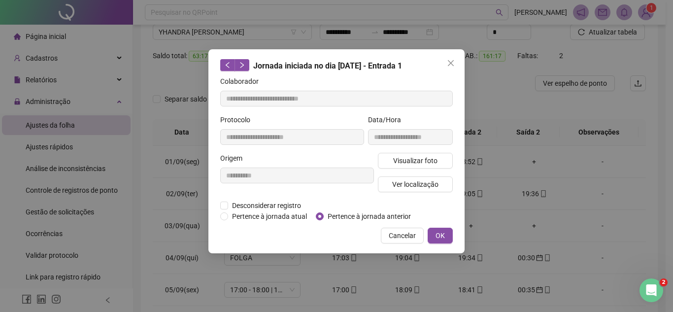
click at [500, 135] on div "**********" at bounding box center [336, 156] width 673 height 312
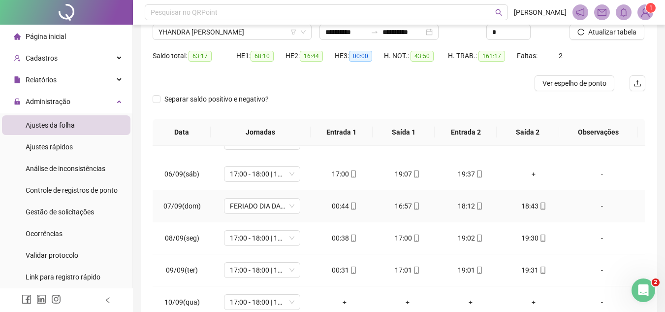
scroll to position [197, 0]
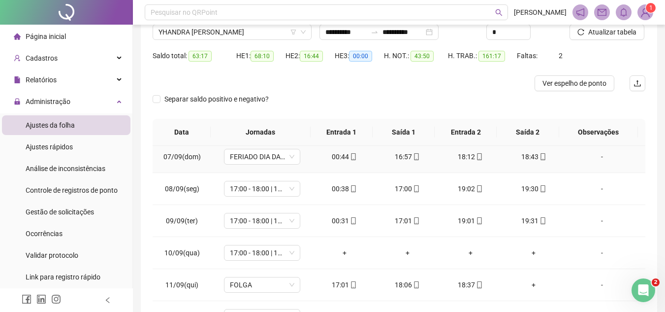
click at [330, 159] on div "00:44" at bounding box center [344, 156] width 47 height 11
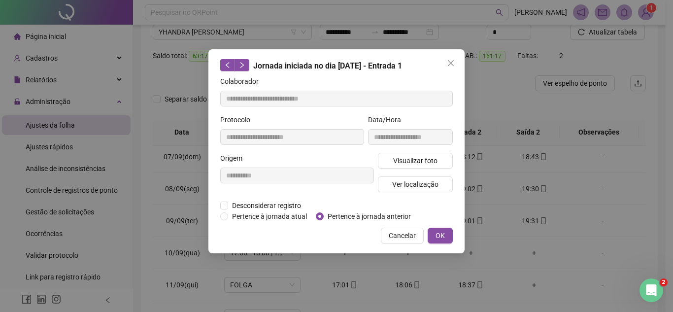
type input "**********"
click at [353, 214] on span "Pertence à jornada anterior" at bounding box center [368, 216] width 91 height 11
click at [428, 230] on button "OK" at bounding box center [439, 235] width 25 height 16
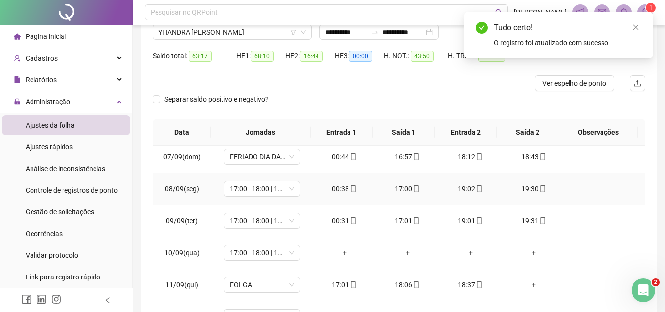
click at [336, 189] on div "00:38" at bounding box center [344, 188] width 47 height 11
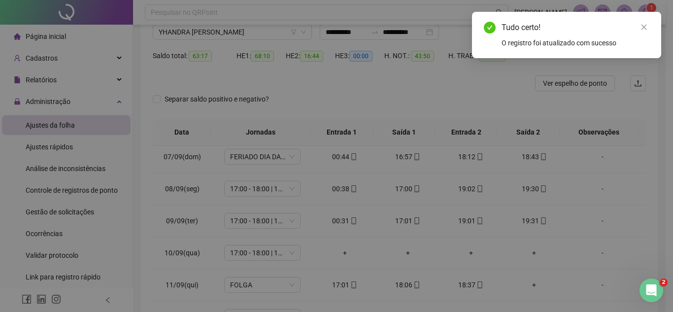
type input "**********"
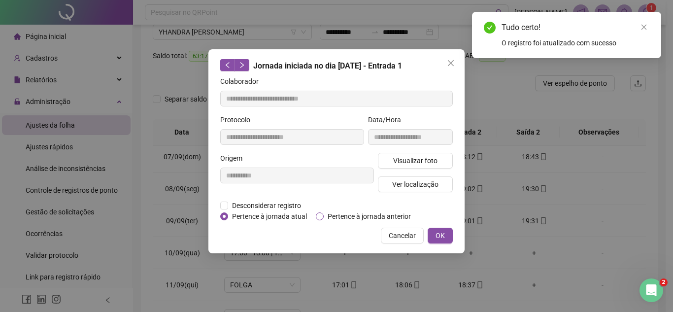
click at [360, 213] on span "Pertence à jornada anterior" at bounding box center [368, 216] width 91 height 11
click at [437, 238] on span "OK" at bounding box center [439, 235] width 9 height 11
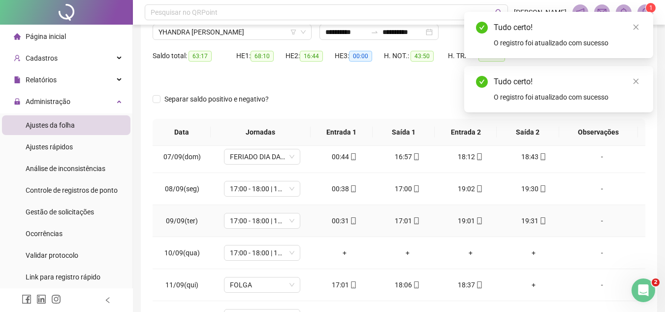
click at [337, 218] on div "00:31" at bounding box center [344, 220] width 47 height 11
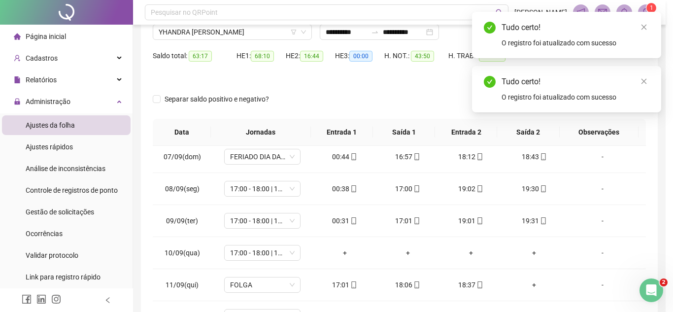
type input "**********"
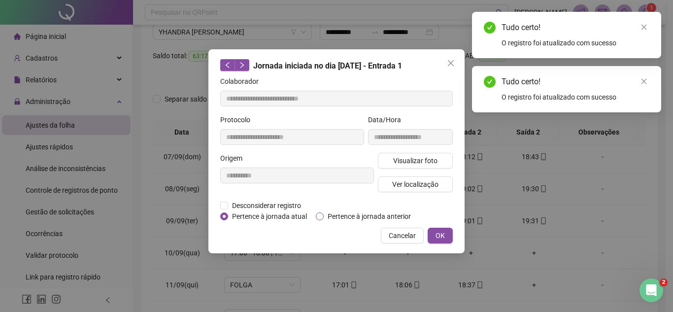
click at [367, 218] on span "Pertence à jornada anterior" at bounding box center [368, 216] width 91 height 11
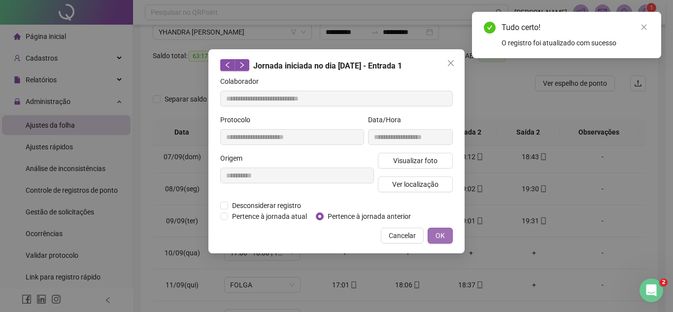
click at [431, 238] on button "OK" at bounding box center [439, 235] width 25 height 16
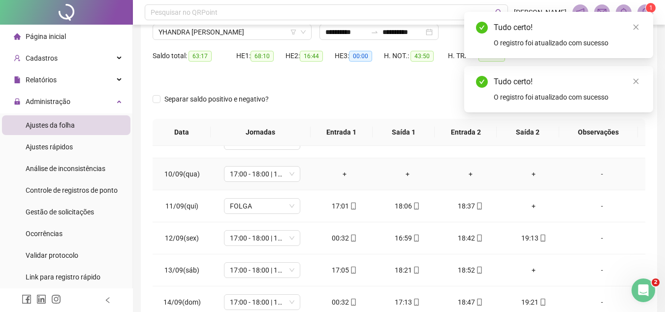
scroll to position [295, 0]
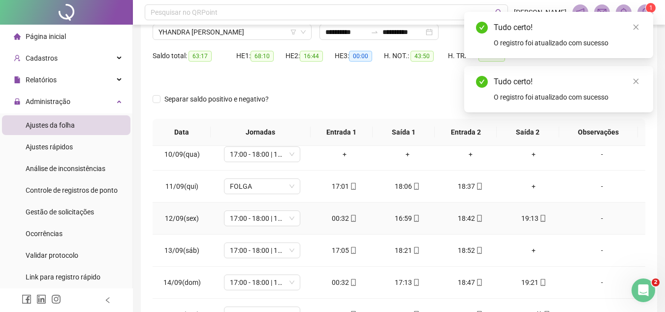
click at [343, 212] on td "00:32" at bounding box center [344, 218] width 63 height 32
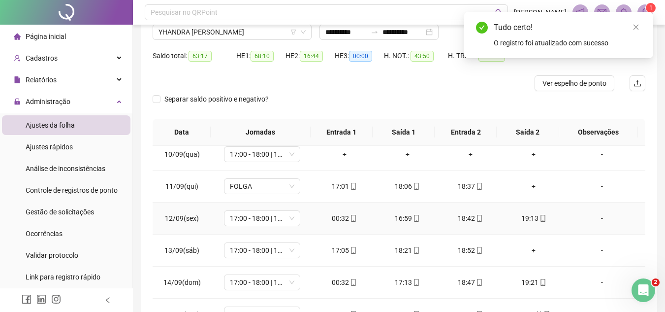
click at [341, 213] on div "00:32" at bounding box center [344, 218] width 47 height 11
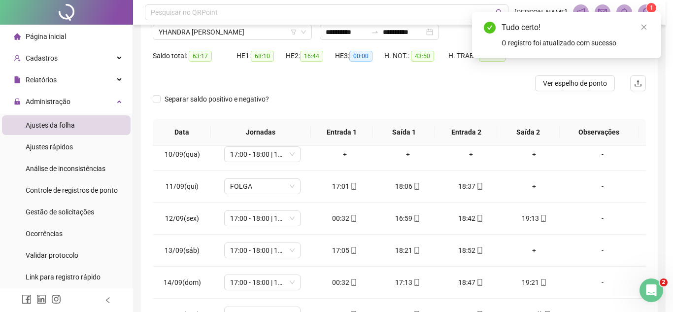
type input "**********"
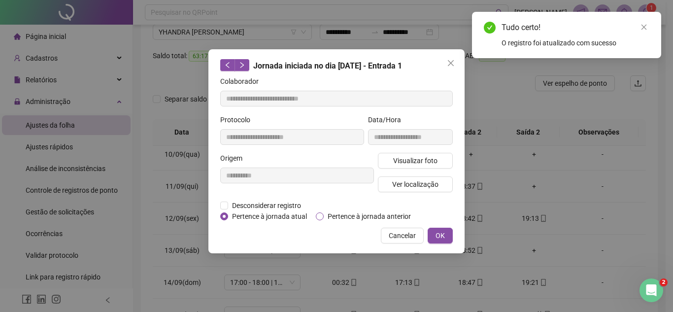
click at [373, 220] on span "Pertence à jornada anterior" at bounding box center [368, 216] width 91 height 11
click at [428, 232] on button "OK" at bounding box center [439, 235] width 25 height 16
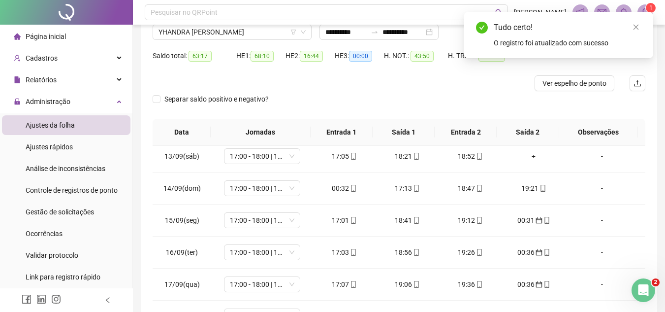
scroll to position [394, 0]
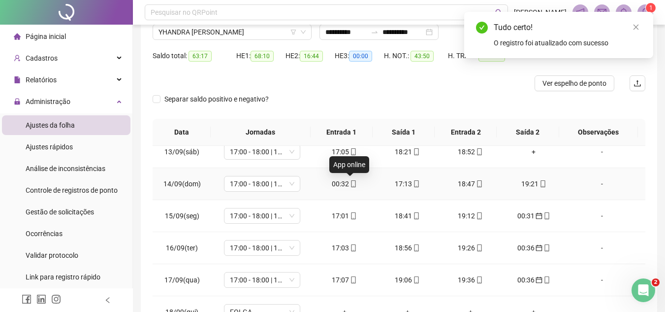
click at [335, 188] on div "00:32" at bounding box center [344, 183] width 47 height 11
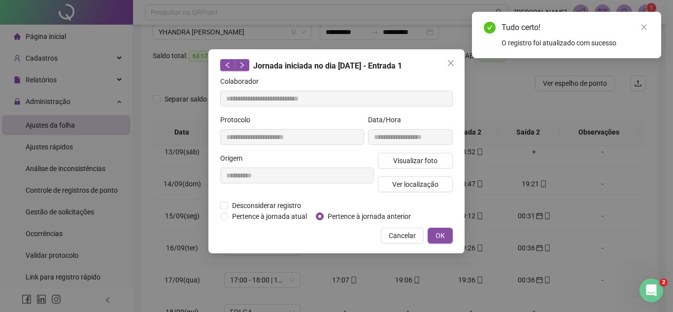
type input "**********"
click at [376, 214] on span "Pertence à jornada anterior" at bounding box center [368, 216] width 91 height 11
click at [431, 234] on button "OK" at bounding box center [439, 235] width 25 height 16
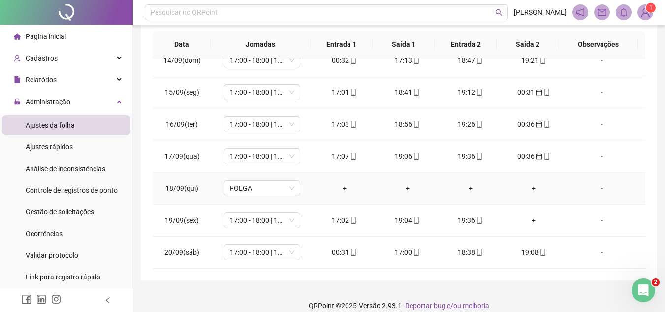
scroll to position [180, 0]
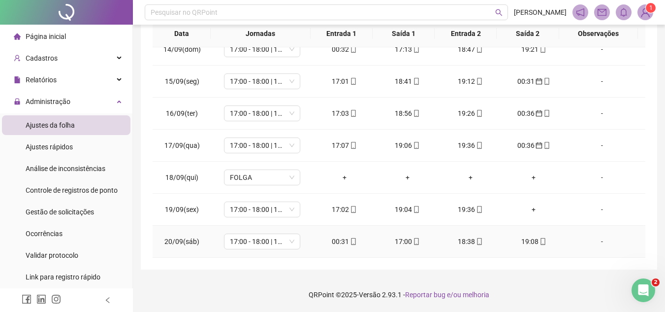
click at [336, 236] on div "00:31" at bounding box center [344, 241] width 47 height 11
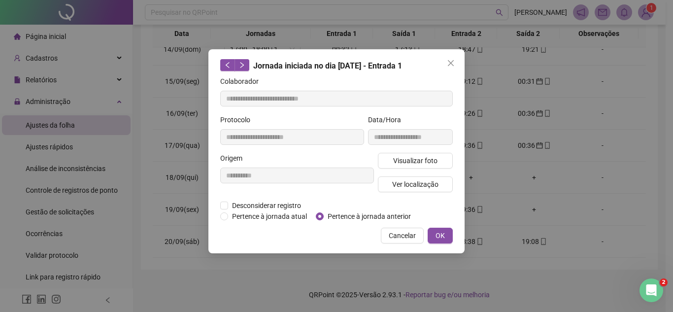
type input "**********"
click at [391, 215] on span "Pertence à jornada anterior" at bounding box center [368, 216] width 91 height 11
click at [430, 230] on button "OK" at bounding box center [439, 235] width 25 height 16
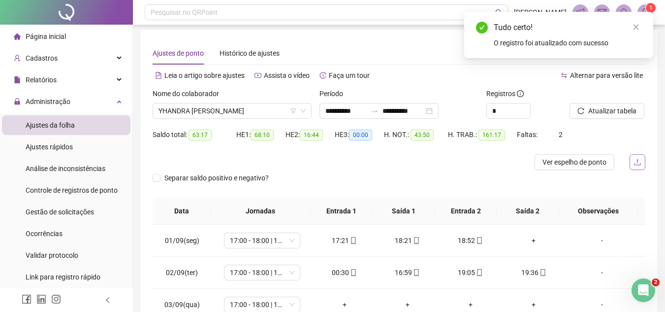
scroll to position [0, 0]
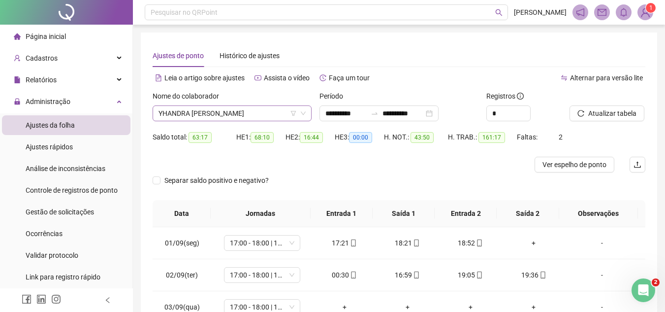
click at [258, 113] on span "YHANDRA MARILHA LIMA FONSECA" at bounding box center [232, 113] width 147 height 15
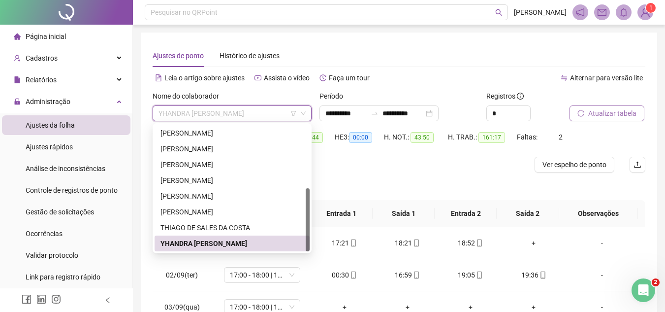
click at [610, 115] on span "Atualizar tabela" at bounding box center [612, 113] width 48 height 11
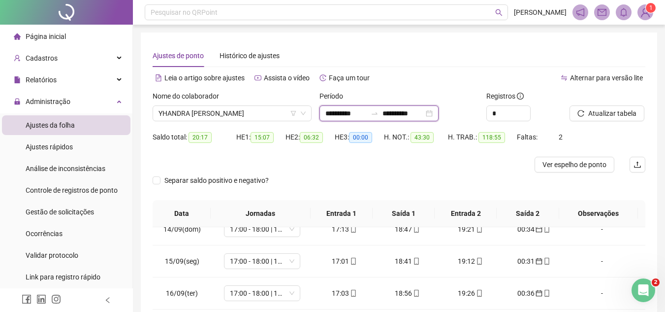
click at [424, 113] on input "**********" at bounding box center [403, 113] width 41 height 11
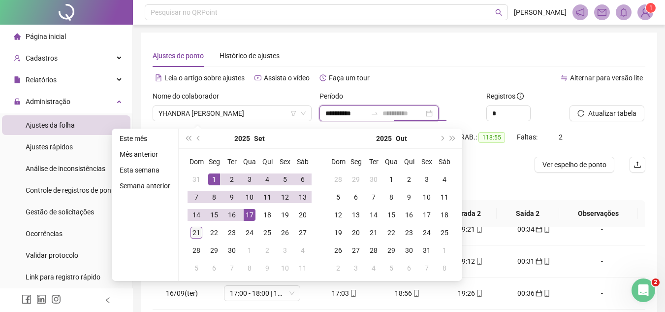
type input "**********"
click at [193, 228] on div "21" at bounding box center [197, 232] width 12 height 12
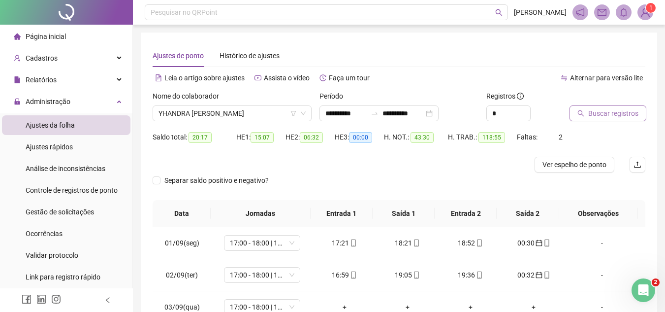
click at [610, 115] on span "Buscar registros" at bounding box center [613, 113] width 50 height 11
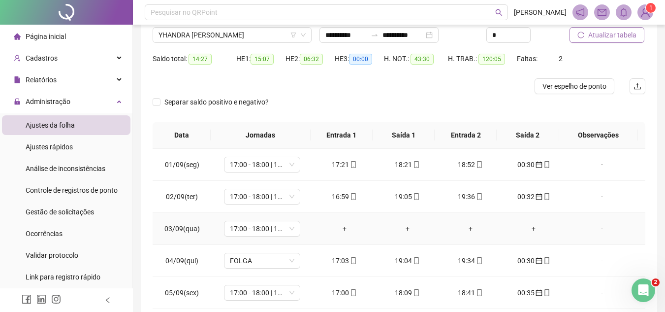
scroll to position [32, 0]
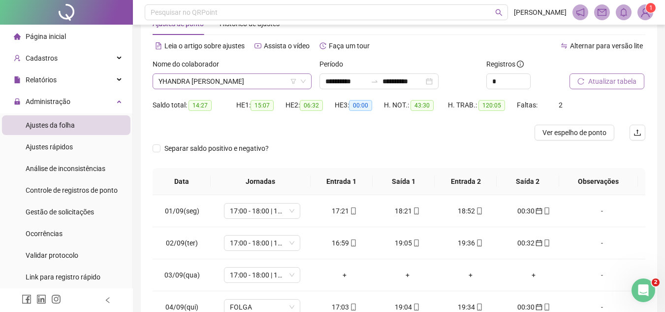
click at [268, 80] on span "YHANDRA MARILHA LIMA FONSECA" at bounding box center [232, 81] width 147 height 15
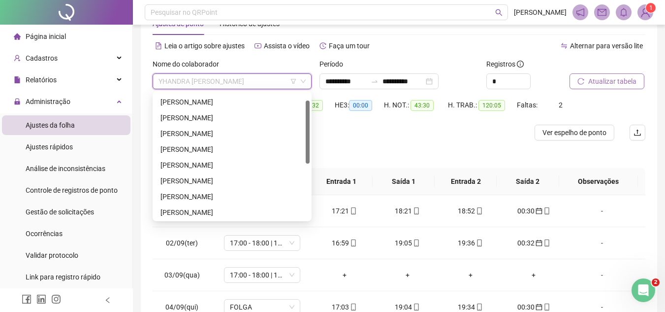
scroll to position [0, 0]
drag, startPoint x: 307, startPoint y: 164, endPoint x: 301, endPoint y: 89, distance: 75.1
click at [301, 89] on body "**********" at bounding box center [332, 124] width 665 height 312
click at [243, 103] on div "ALTIHERES DA CONCEIÇÃO SOUSA JUNIOR" at bounding box center [232, 101] width 143 height 11
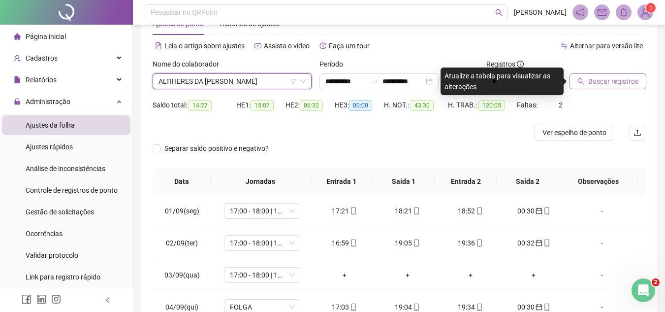
click at [592, 77] on span "Buscar registros" at bounding box center [613, 81] width 50 height 11
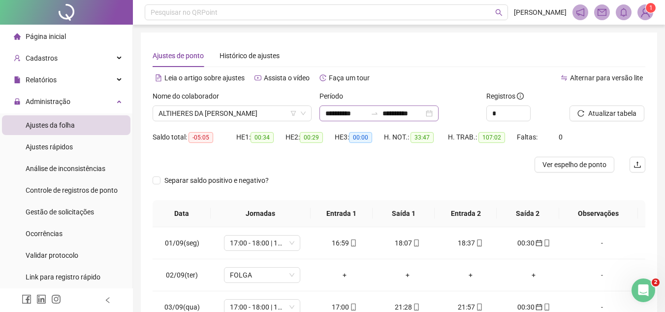
click at [339, 119] on div "**********" at bounding box center [379, 113] width 119 height 16
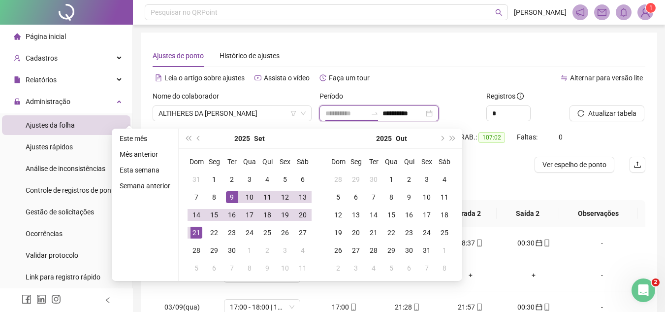
type input "**********"
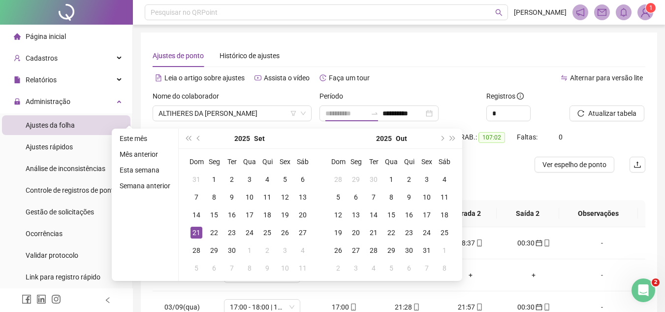
click at [199, 229] on div "21" at bounding box center [197, 232] width 12 height 12
type input "**********"
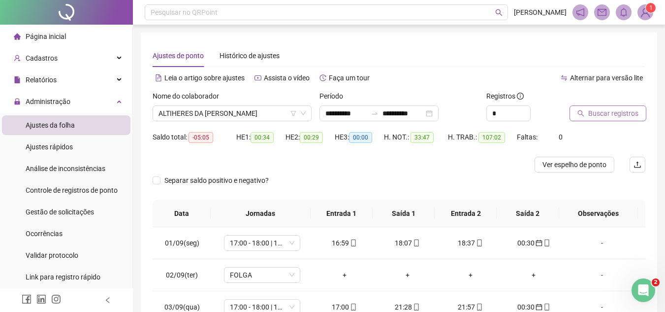
click at [611, 114] on span "Buscar registros" at bounding box center [613, 113] width 50 height 11
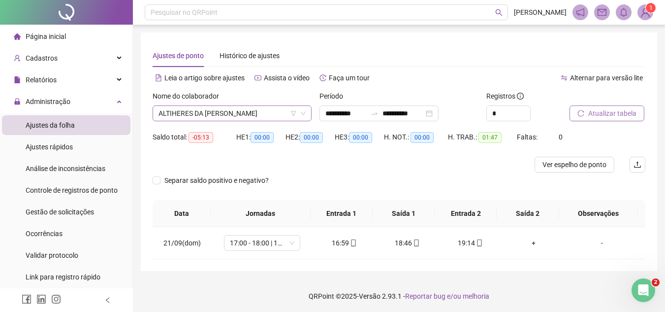
click at [276, 116] on span "ALTIHERES DA CONCEIÇÃO SOUSA JUNIOR" at bounding box center [232, 113] width 147 height 15
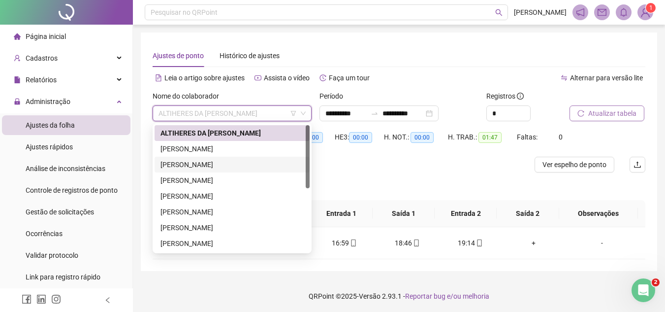
click at [199, 162] on div "CRISTINO SOBRINHO MOTA" at bounding box center [232, 164] width 143 height 11
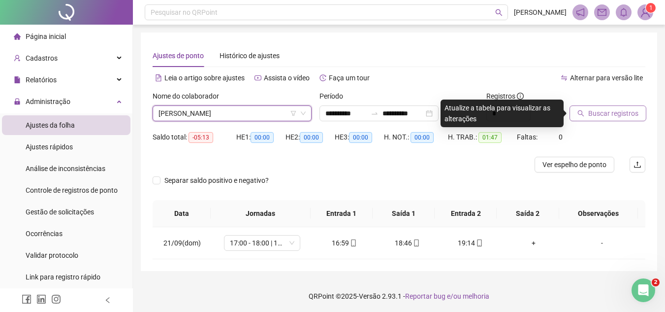
click at [612, 117] on span "Buscar registros" at bounding box center [613, 113] width 50 height 11
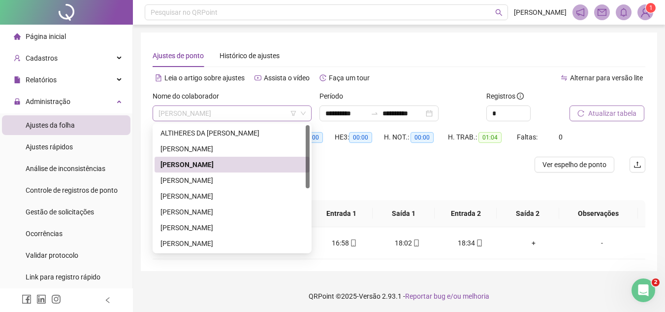
click at [221, 113] on span "CRISTINO SOBRINHO MOTA" at bounding box center [232, 113] width 147 height 15
click at [191, 184] on div "DIEGO VINICIUS SOARES BARROS BATISTA" at bounding box center [232, 180] width 143 height 11
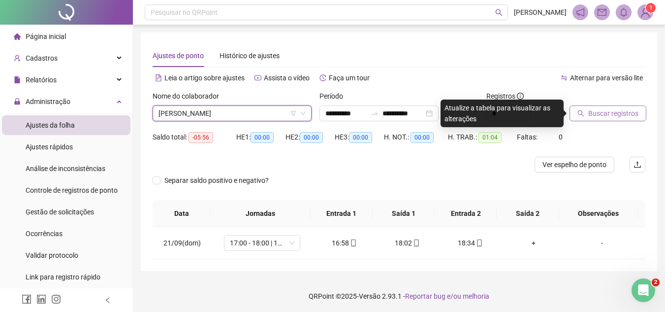
click at [232, 111] on span "DIEGO VINICIUS SOARES BARROS BATISTA" at bounding box center [232, 113] width 147 height 15
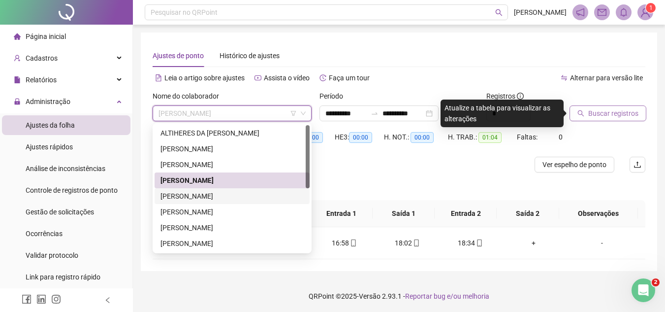
click at [176, 192] on div "EUZEBIO FERREIRA DA SILVA" at bounding box center [232, 196] width 143 height 11
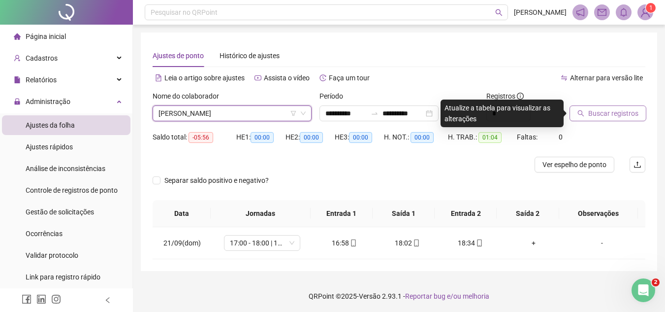
click at [593, 118] on span "Buscar registros" at bounding box center [613, 113] width 50 height 11
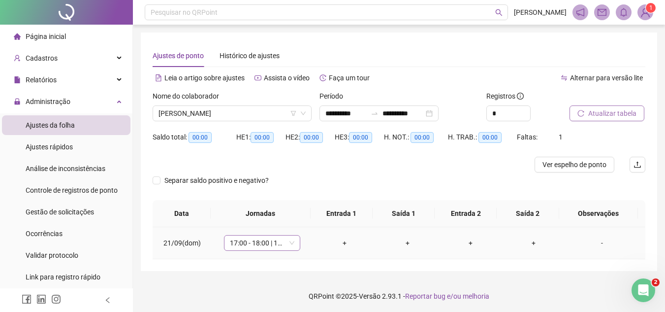
click at [278, 248] on span "17:00 - 18:00 | 18:30 - 00:30" at bounding box center [262, 242] width 65 height 15
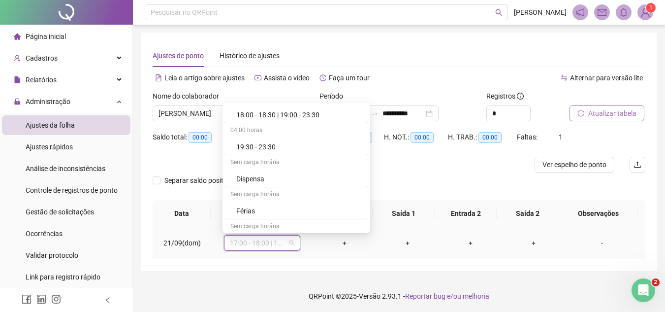
scroll to position [197, 0]
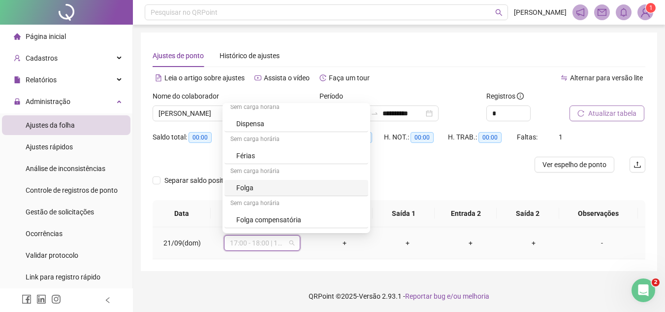
click at [253, 184] on div "Folga" at bounding box center [299, 187] width 126 height 11
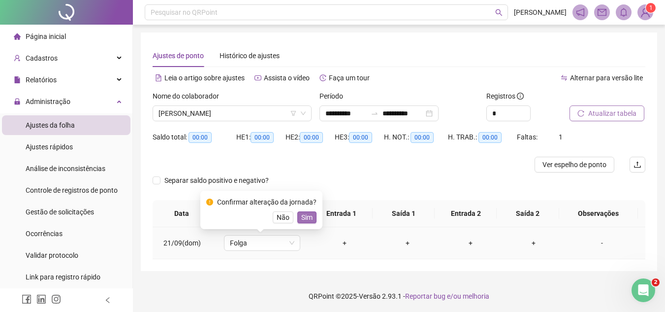
click at [301, 214] on span "Sim" at bounding box center [306, 217] width 11 height 11
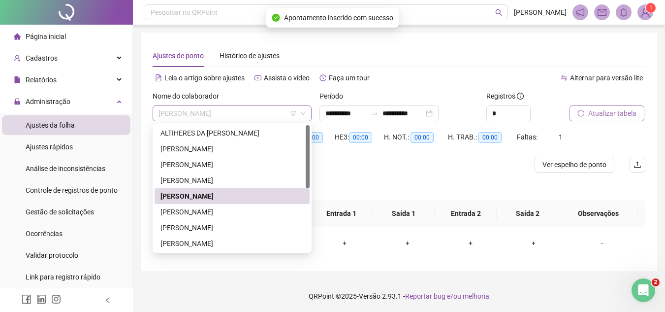
click at [254, 112] on span "EUZEBIO FERREIRA DA SILVA" at bounding box center [232, 113] width 147 height 15
click at [222, 210] on div "GEFERSON SILVA DE SOUSA" at bounding box center [232, 211] width 143 height 11
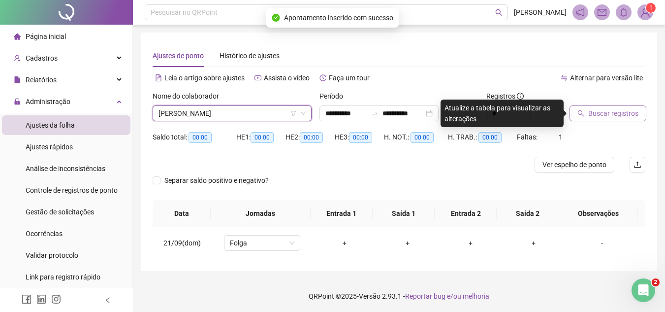
click at [608, 112] on span "Buscar registros" at bounding box center [613, 113] width 50 height 11
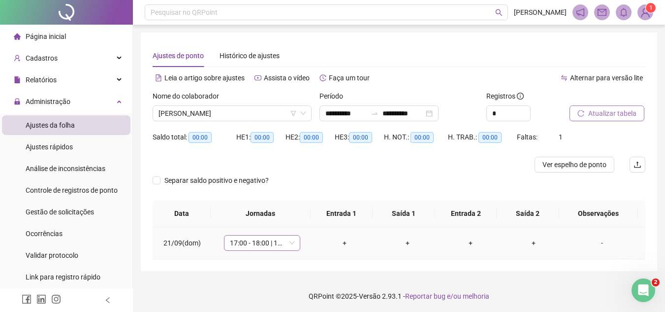
click at [268, 243] on span "17:00 - 18:00 | 18:30 - 00:30" at bounding box center [262, 242] width 65 height 15
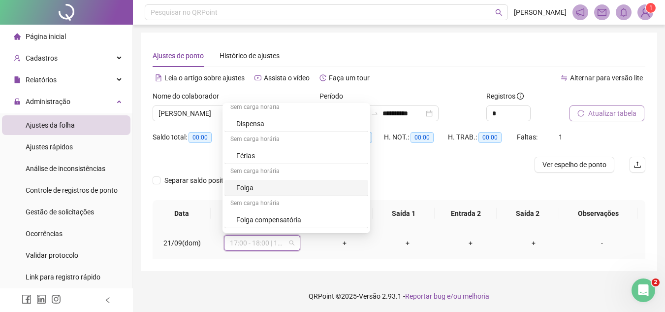
click at [259, 191] on div "Folga" at bounding box center [299, 187] width 126 height 11
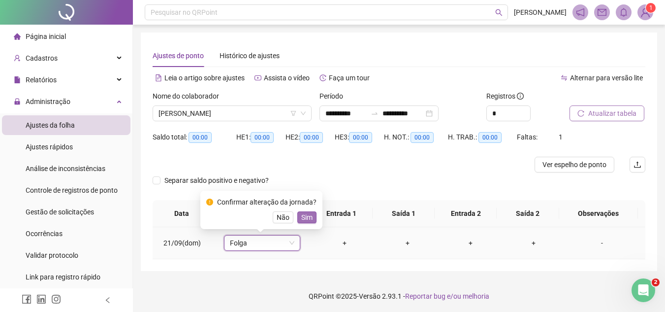
click at [301, 217] on span "Sim" at bounding box center [306, 217] width 11 height 11
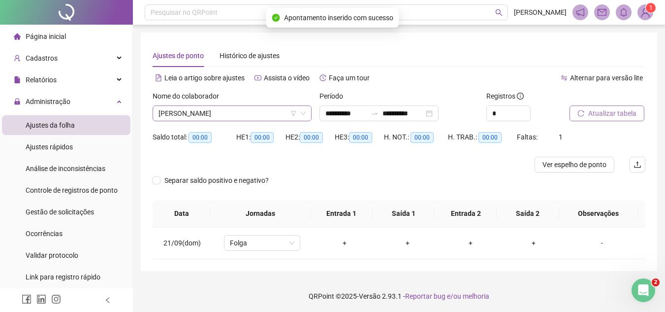
click at [246, 117] on span "GEFERSON SILVA DE SOUSA" at bounding box center [232, 113] width 147 height 15
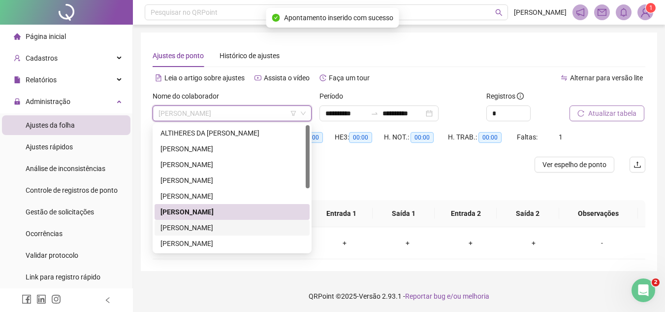
click at [223, 223] on div "GLEICIANE GOMES DA SILVA" at bounding box center [232, 227] width 143 height 11
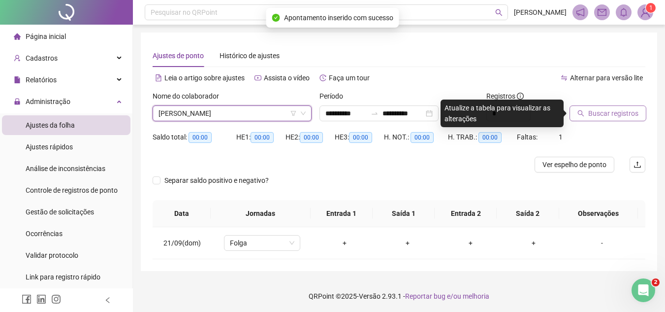
click at [596, 124] on div "Buscar registros" at bounding box center [608, 110] width 84 height 38
click at [599, 118] on span "Buscar registros" at bounding box center [613, 113] width 50 height 11
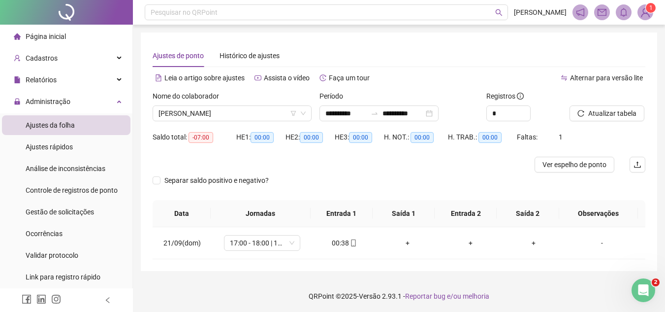
scroll to position [1, 0]
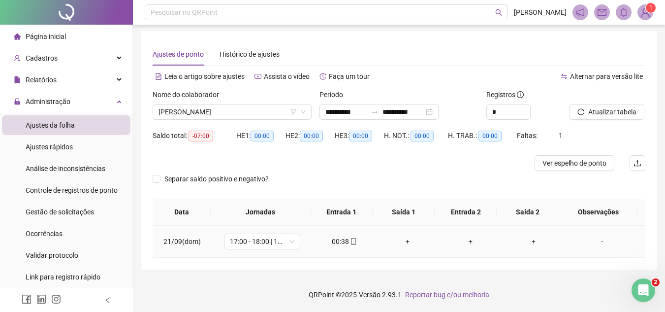
drag, startPoint x: 335, startPoint y: 241, endPoint x: 329, endPoint y: 239, distance: 5.8
drag, startPoint x: 329, startPoint y: 239, endPoint x: 334, endPoint y: 244, distance: 6.3
click at [334, 244] on div "00:38" at bounding box center [344, 241] width 47 height 11
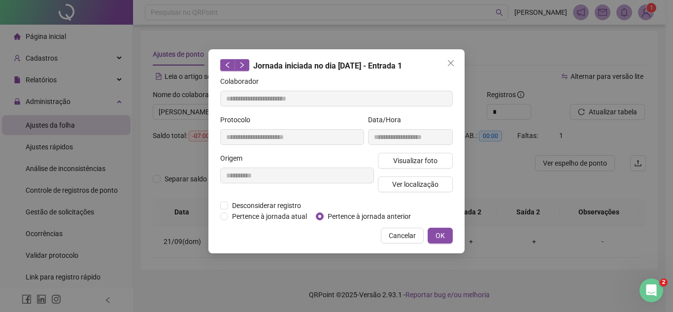
type input "**********"
click at [348, 216] on span "Pertence à jornada anterior" at bounding box center [368, 216] width 91 height 11
click at [443, 235] on span "OK" at bounding box center [439, 235] width 9 height 11
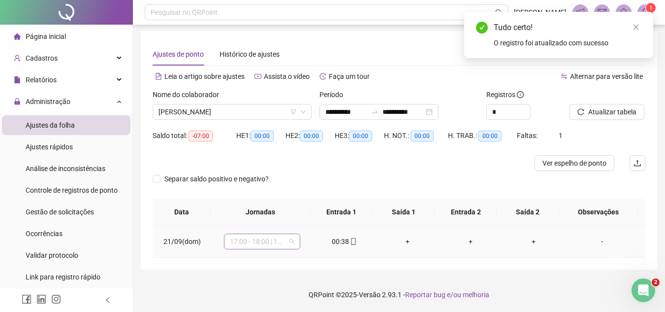
click at [259, 242] on span "17:00 - 18:00 | 18:30 - 00:30" at bounding box center [262, 241] width 65 height 15
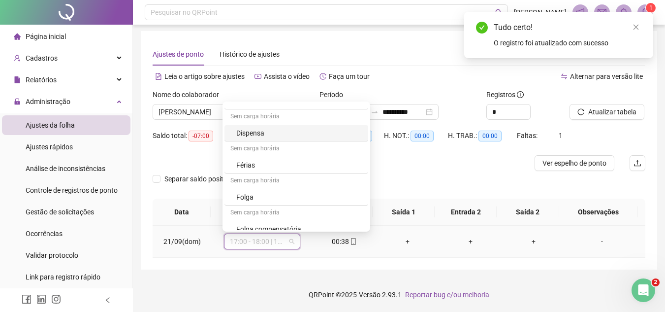
scroll to position [197, 0]
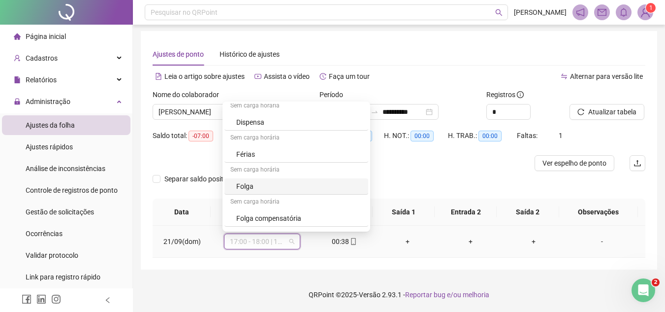
click at [250, 184] on div "Folga" at bounding box center [299, 186] width 126 height 11
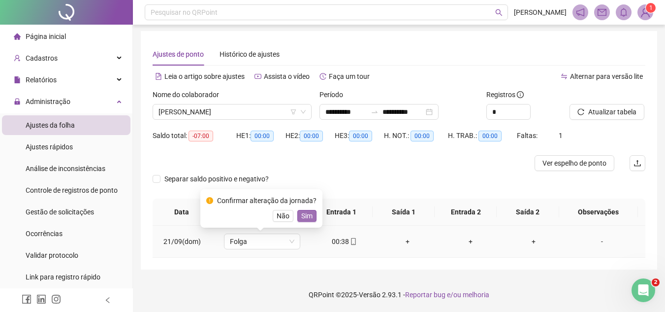
click at [297, 216] on button "Sim" at bounding box center [306, 216] width 19 height 12
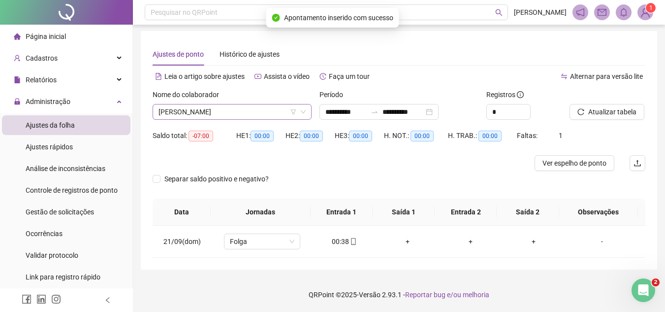
click at [272, 109] on span "GLEICIANE GOMES DA SILVA" at bounding box center [232, 111] width 147 height 15
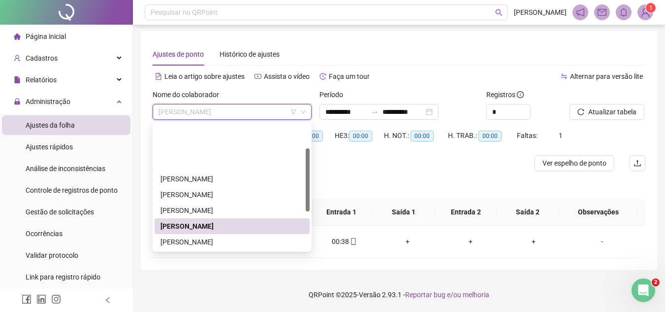
scroll to position [49, 0]
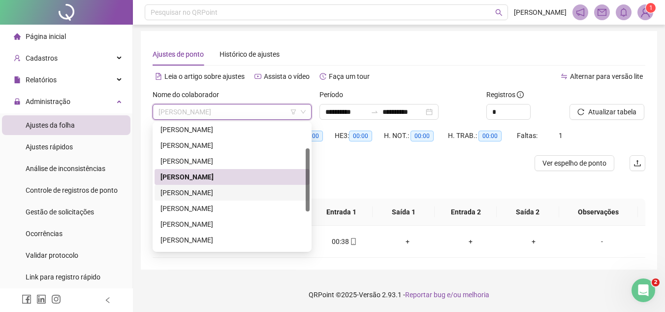
click at [194, 193] on div "KALUCIA ALVES CARVALHO" at bounding box center [232, 192] width 143 height 11
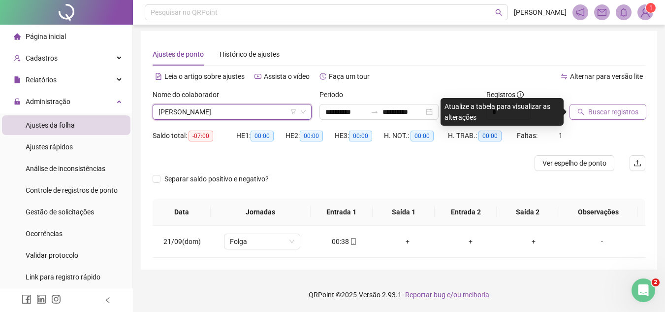
click at [583, 109] on icon "search" at bounding box center [581, 111] width 7 height 7
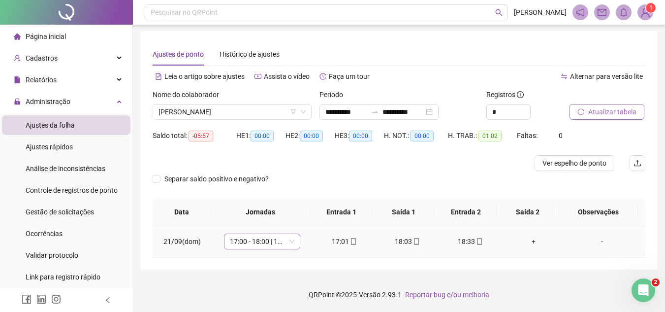
click at [265, 243] on span "17:00 - 18:00 | 18:30 - 00:30" at bounding box center [262, 241] width 65 height 15
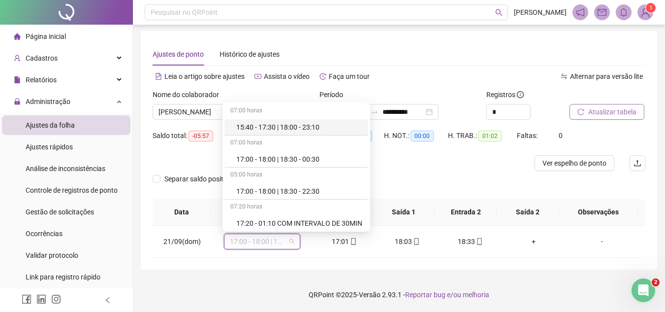
click at [280, 266] on div "**********" at bounding box center [399, 150] width 517 height 238
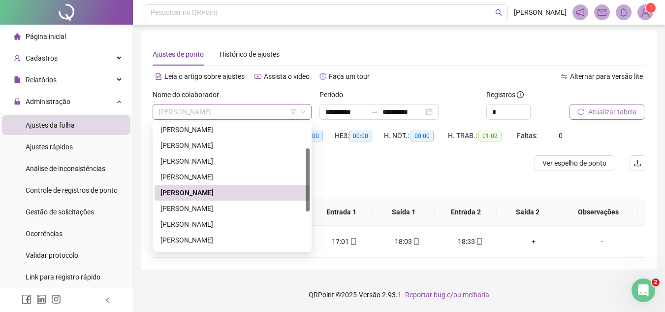
click at [237, 109] on span "KALUCIA ALVES CARVALHO" at bounding box center [232, 111] width 147 height 15
click at [191, 207] on div "MAIANA TAVARES DOS SANTOS" at bounding box center [232, 208] width 143 height 11
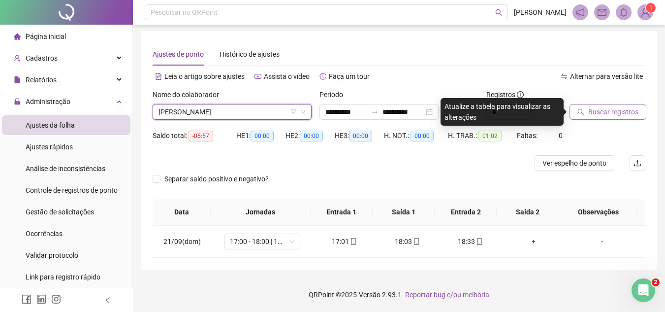
click at [603, 109] on span "Buscar registros" at bounding box center [613, 111] width 50 height 11
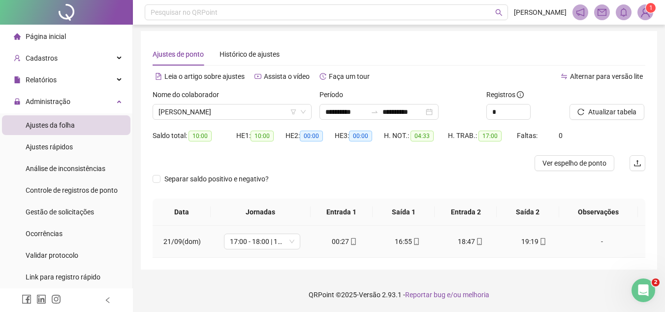
click at [339, 240] on div "00:27" at bounding box center [344, 241] width 47 height 11
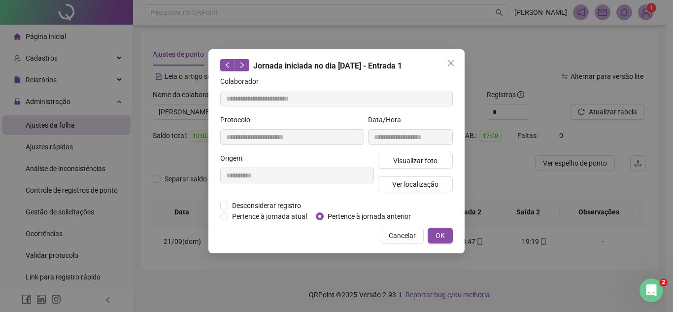
type input "**********"
click at [356, 213] on span "Pertence à jornada anterior" at bounding box center [368, 216] width 91 height 11
click at [432, 231] on button "OK" at bounding box center [439, 235] width 25 height 16
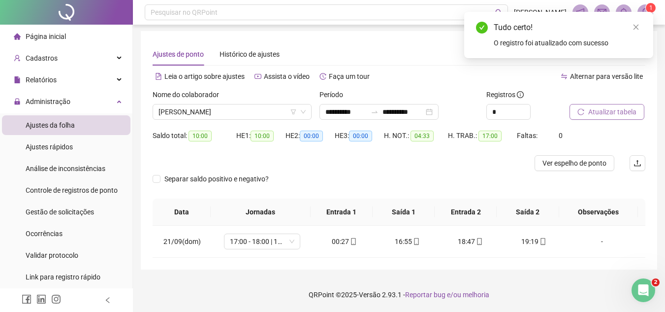
click at [598, 109] on span "Atualizar tabela" at bounding box center [612, 111] width 48 height 11
click at [216, 115] on span "MAIANA TAVARES DOS SANTOS" at bounding box center [232, 111] width 147 height 15
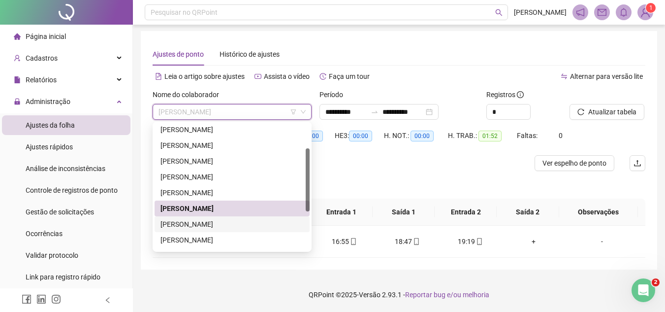
click at [200, 224] on div "MAICON DA SILVA NOGUEIRA" at bounding box center [232, 224] width 143 height 11
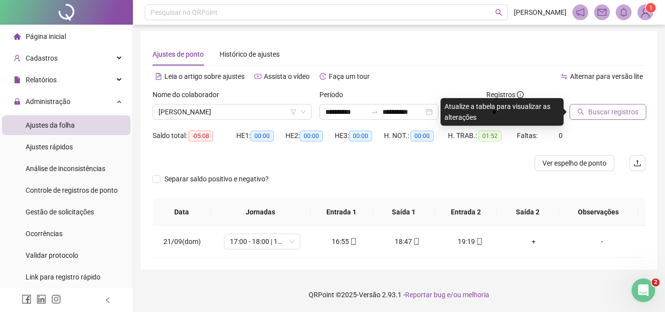
click at [618, 110] on span "Buscar registros" at bounding box center [613, 111] width 50 height 11
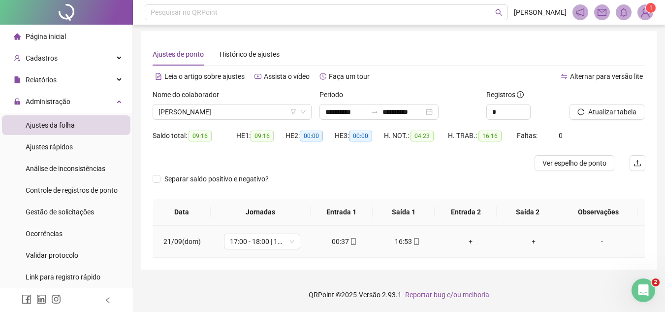
click at [336, 241] on div "00:37" at bounding box center [344, 241] width 47 height 11
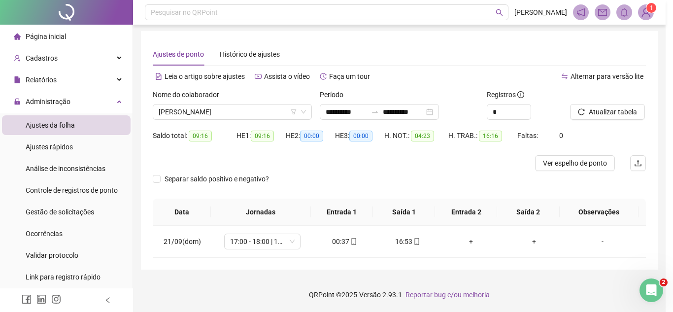
type input "**********"
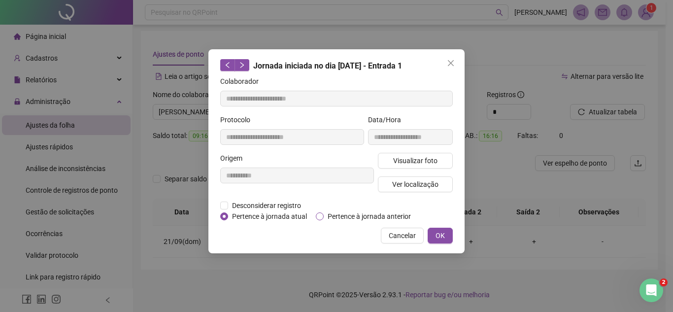
click at [343, 216] on span "Pertence à jornada anterior" at bounding box center [368, 216] width 91 height 11
click at [439, 232] on span "OK" at bounding box center [439, 235] width 9 height 11
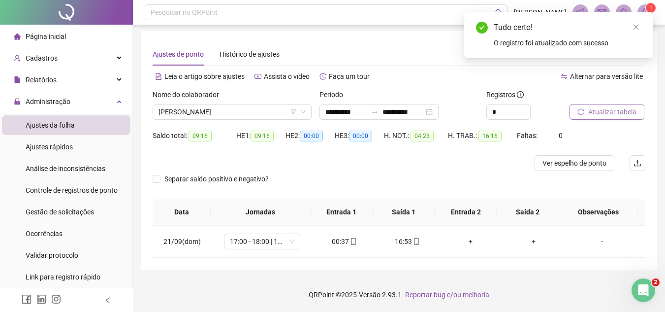
click at [615, 112] on span "Atualizar tabela" at bounding box center [612, 111] width 48 height 11
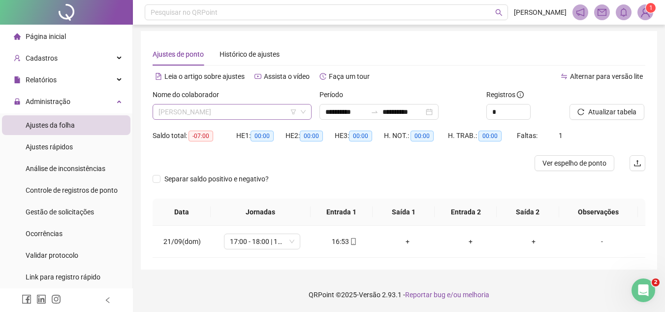
click at [262, 112] on span "MAICON DA SILVA NOGUEIRA" at bounding box center [232, 111] width 147 height 15
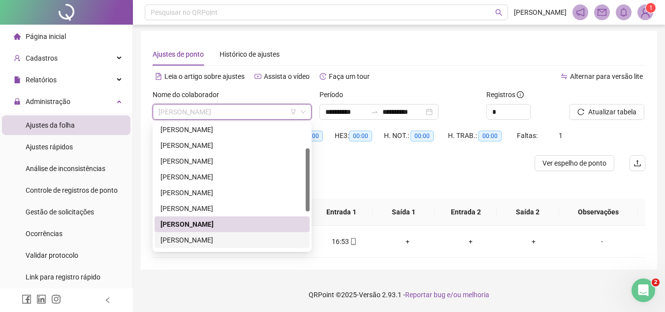
click at [221, 240] on div "MARCOS SOUSA DE OLIVEIRA" at bounding box center [232, 239] width 143 height 11
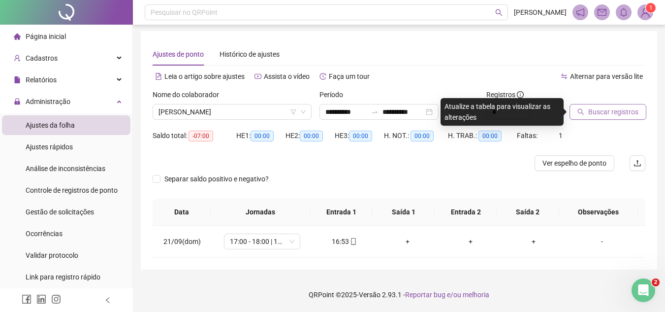
click at [593, 113] on span "Buscar registros" at bounding box center [613, 111] width 50 height 11
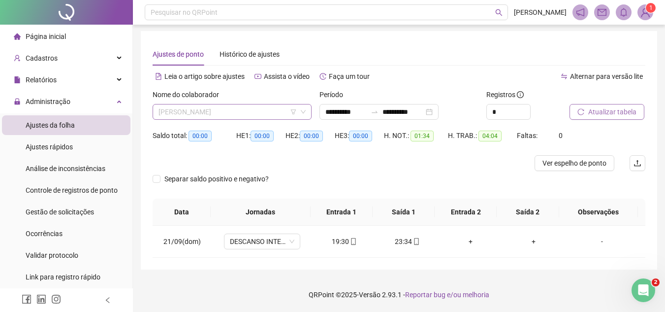
click at [254, 111] on span "MARCOS SOUSA DE OLIVEIRA" at bounding box center [232, 111] width 147 height 15
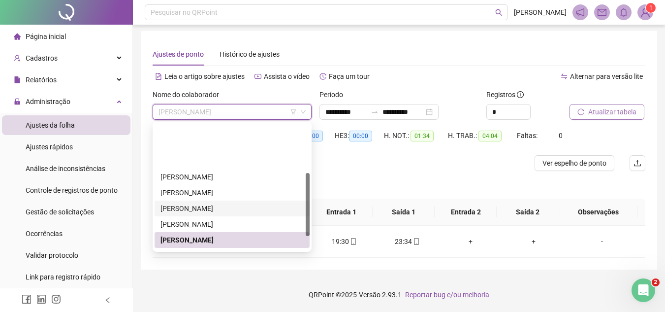
scroll to position [98, 0]
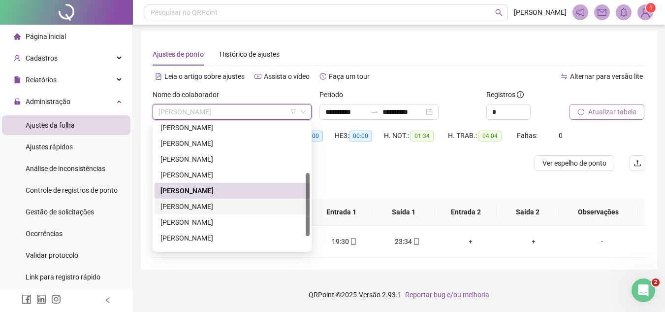
click at [207, 204] on div "PAULO HENRIQUE MIRANDA NUNES" at bounding box center [232, 206] width 143 height 11
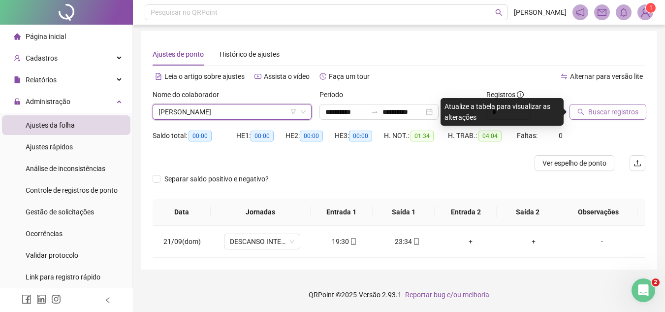
click at [602, 116] on span "Buscar registros" at bounding box center [613, 111] width 50 height 11
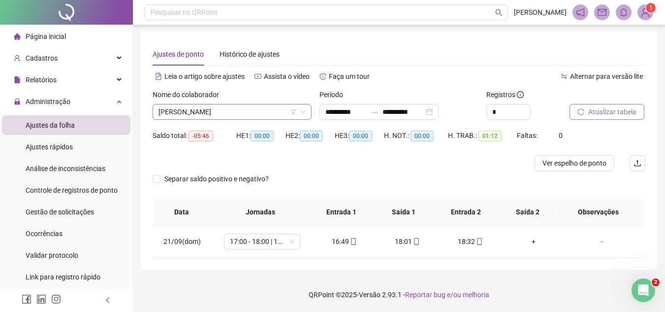
click at [271, 114] on span "PAULO HENRIQUE MIRANDA NUNES" at bounding box center [232, 111] width 147 height 15
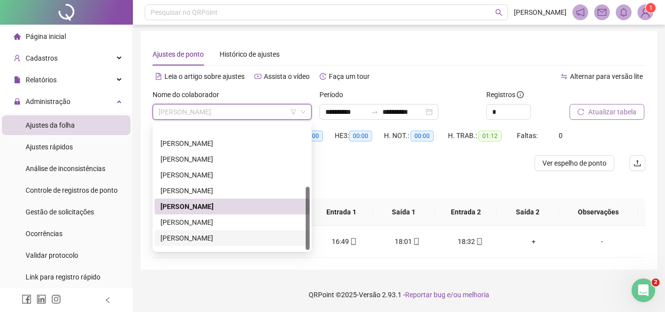
scroll to position [126, 0]
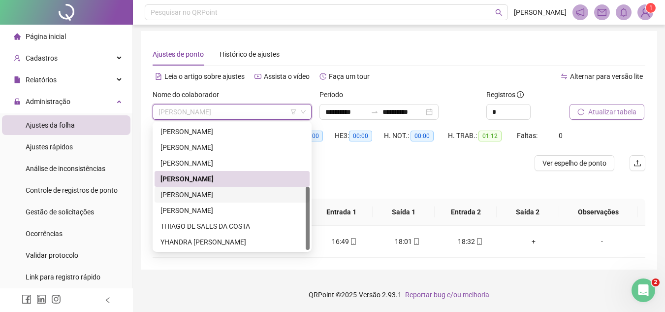
click at [212, 194] on div "RAQUEL GOMES DE SOUSA" at bounding box center [232, 194] width 143 height 11
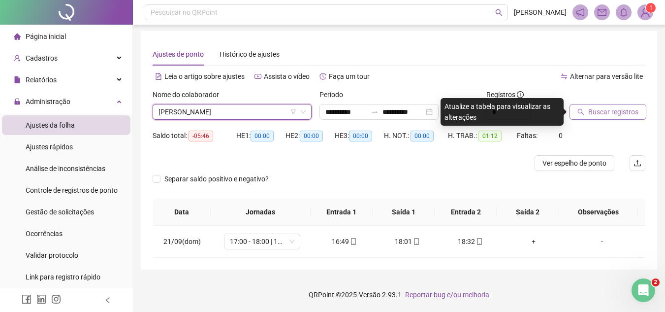
click at [240, 113] on span "RAQUEL GOMES DE SOUSA" at bounding box center [232, 111] width 147 height 15
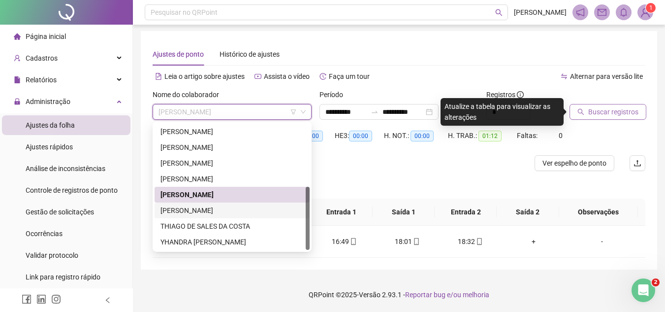
click at [199, 209] on div "RUBENS FILHO ALVES DE SOUZA" at bounding box center [232, 210] width 143 height 11
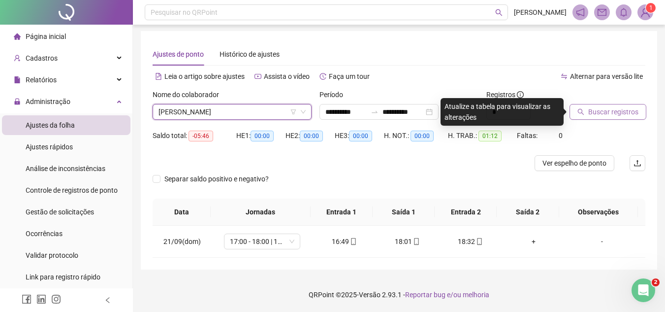
click at [592, 111] on span "Buscar registros" at bounding box center [613, 111] width 50 height 11
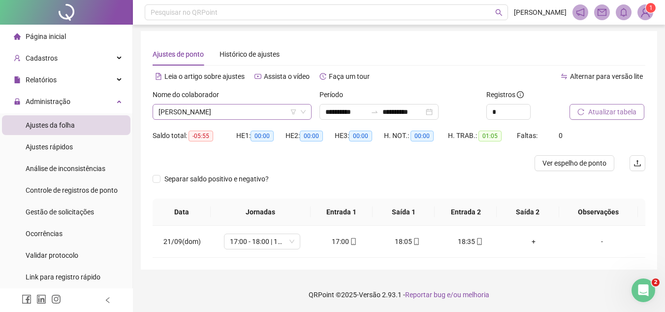
click at [201, 113] on span "RUBENS FILHO ALVES DE SOUZA" at bounding box center [232, 111] width 147 height 15
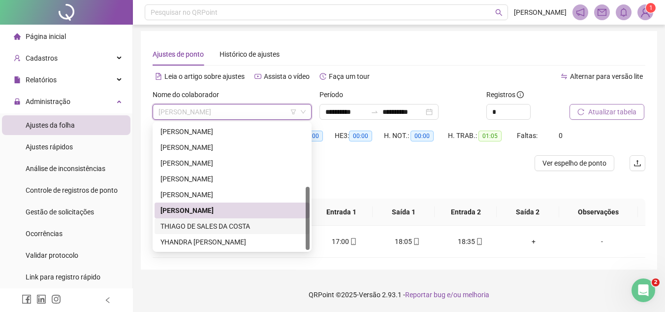
click at [205, 227] on div "THIAGO DE SALES DA COSTA" at bounding box center [232, 226] width 143 height 11
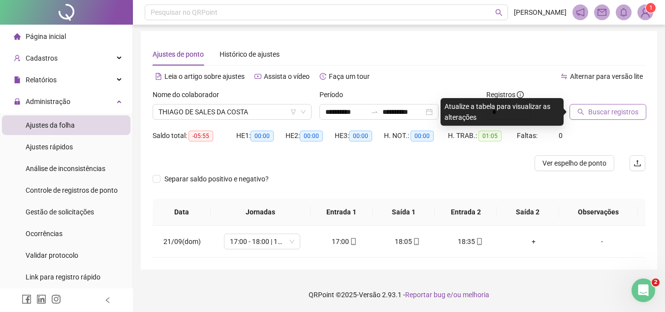
click at [628, 117] on span "Buscar registros" at bounding box center [613, 111] width 50 height 11
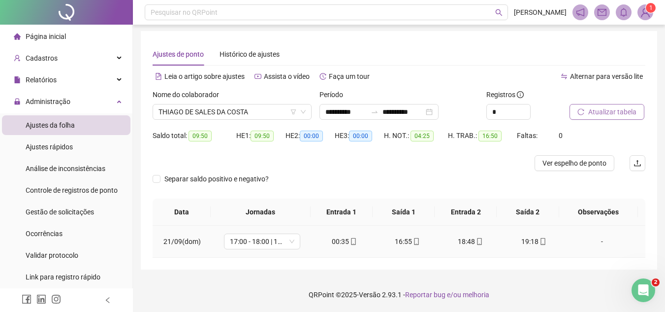
click at [336, 242] on div "00:35" at bounding box center [344, 241] width 47 height 11
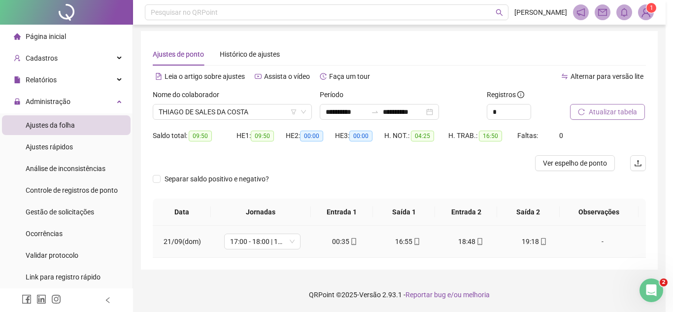
type input "**********"
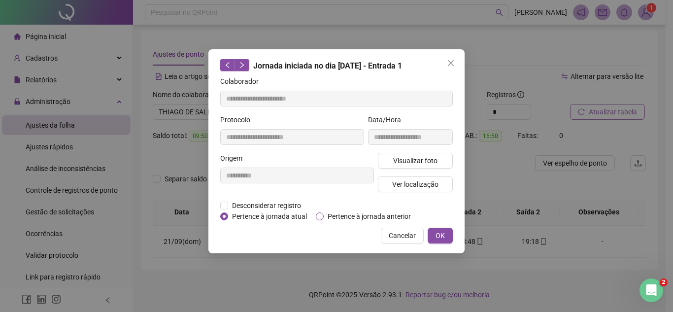
click at [344, 217] on span "Pertence à jornada anterior" at bounding box center [368, 216] width 91 height 11
click at [454, 239] on div "**********" at bounding box center [336, 151] width 256 height 204
click at [448, 235] on button "OK" at bounding box center [439, 235] width 25 height 16
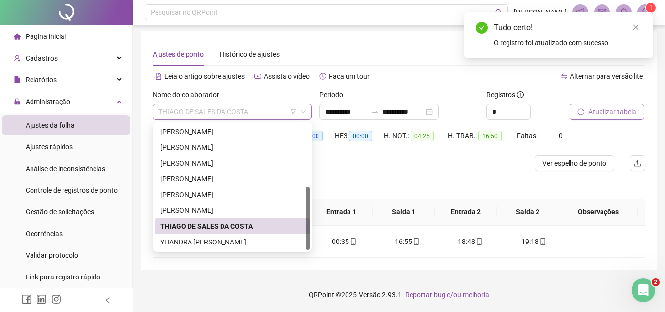
click at [223, 115] on span "THIAGO DE SALES DA COSTA" at bounding box center [232, 111] width 147 height 15
click at [205, 242] on div "YHANDRA MARILHA LIMA FONSECA" at bounding box center [232, 241] width 143 height 11
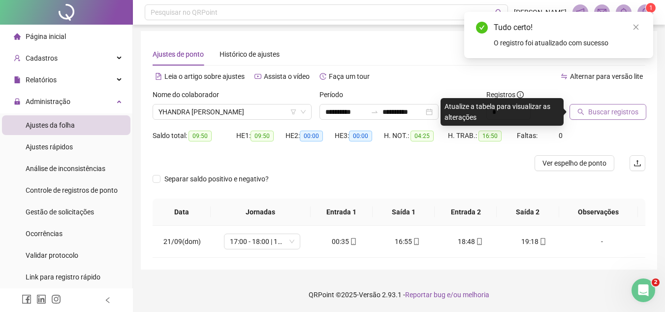
click at [606, 113] on span "Buscar registros" at bounding box center [613, 111] width 50 height 11
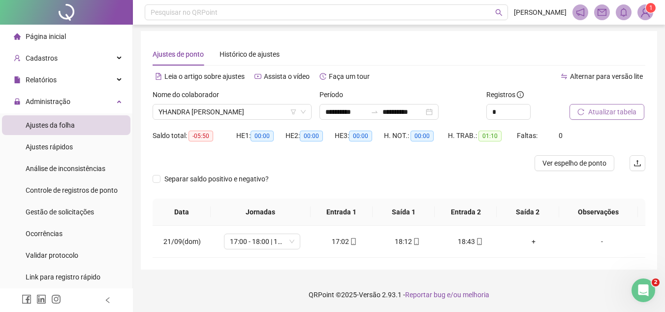
click at [343, 48] on div "Ajustes de ponto Histórico de ajustes" at bounding box center [399, 54] width 493 height 23
click at [402, 60] on div "Ajustes de ponto Histórico de ajustes" at bounding box center [399, 54] width 493 height 23
click at [271, 110] on span "YHANDRA MARILHA LIMA FONSECA" at bounding box center [232, 111] width 147 height 15
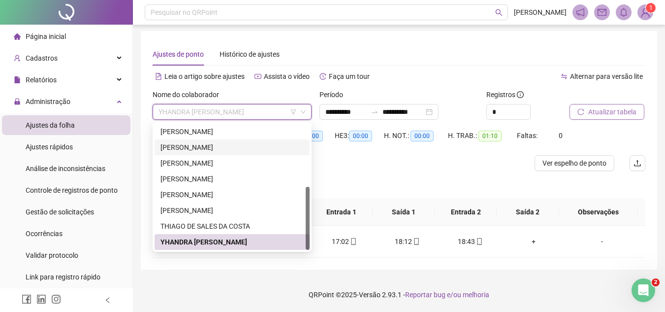
click at [211, 150] on div "MAICON DA SILVA NOGUEIRA" at bounding box center [232, 147] width 143 height 11
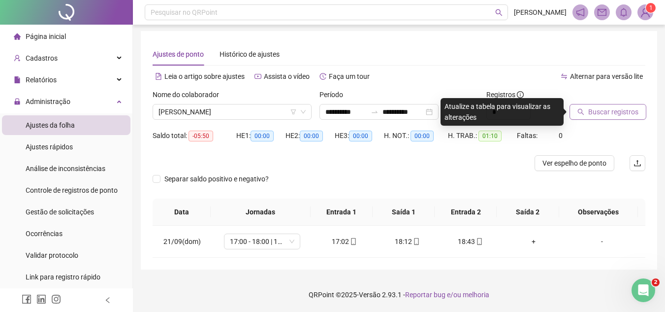
click at [607, 108] on span "Buscar registros" at bounding box center [613, 111] width 50 height 11
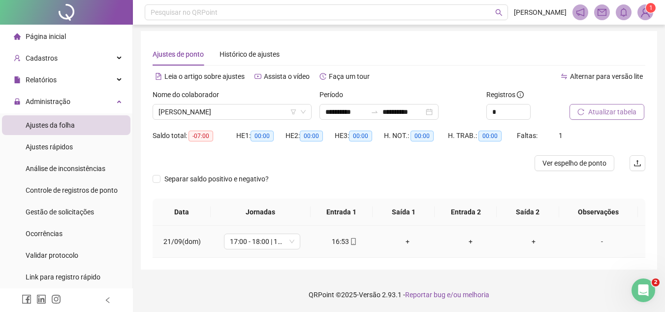
drag, startPoint x: 342, startPoint y: 242, endPoint x: 332, endPoint y: 238, distance: 10.4
click at [332, 238] on div "16:53" at bounding box center [344, 241] width 47 height 11
type input "**********"
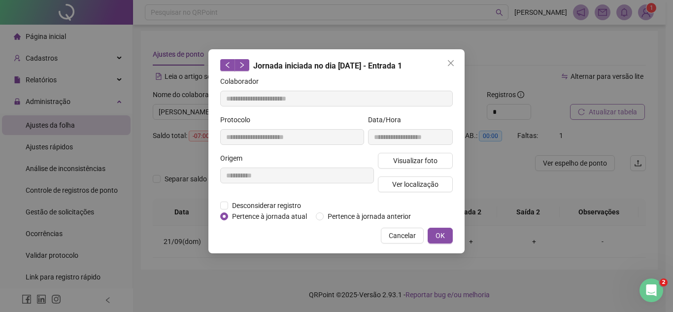
click at [332, 238] on div "Cancelar OK" at bounding box center [336, 235] width 232 height 16
click at [259, 208] on span "Desconsiderar registro" at bounding box center [266, 205] width 77 height 11
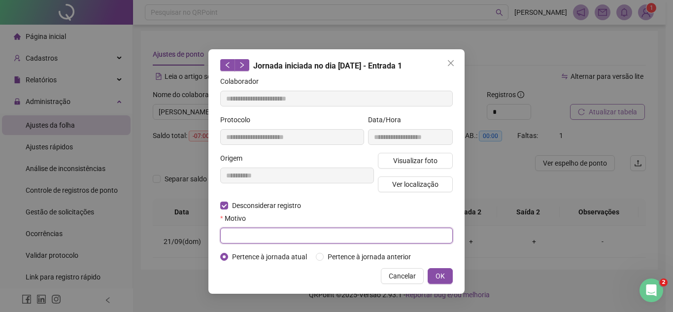
click at [249, 239] on input "text" at bounding box center [336, 235] width 232 height 16
type input "****"
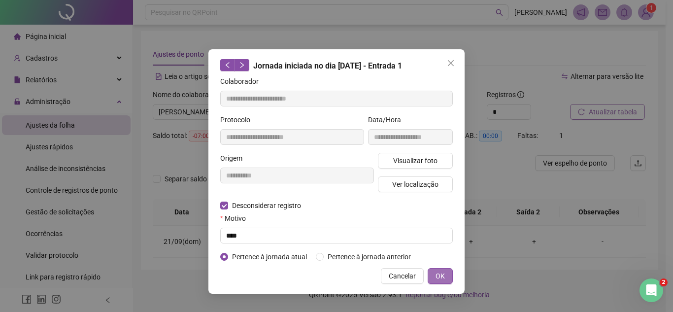
click at [443, 277] on span "OK" at bounding box center [439, 275] width 9 height 11
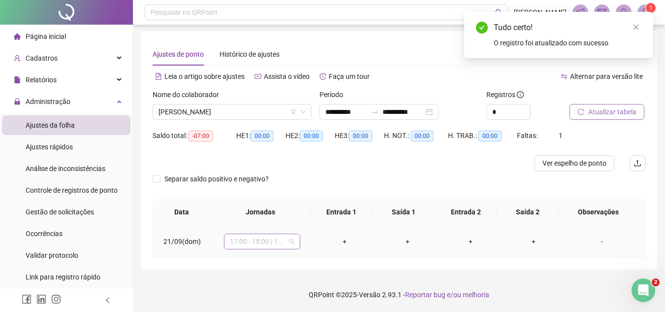
click at [270, 245] on span "17:00 - 18:00 | 18:30 - 00:30" at bounding box center [262, 241] width 65 height 15
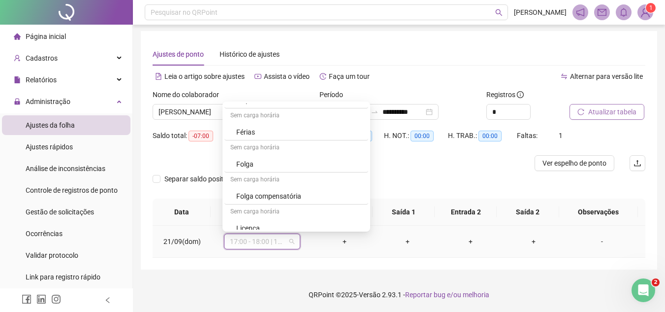
scroll to position [226, 0]
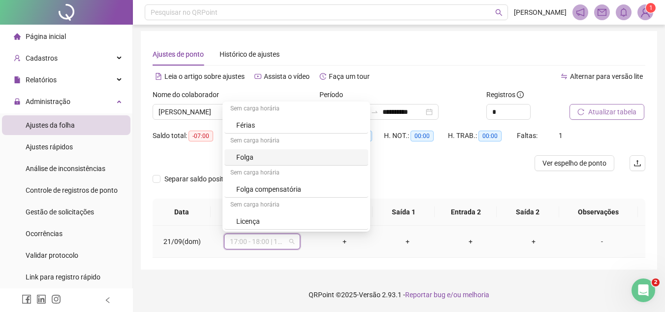
click at [243, 159] on div "Folga" at bounding box center [299, 157] width 126 height 11
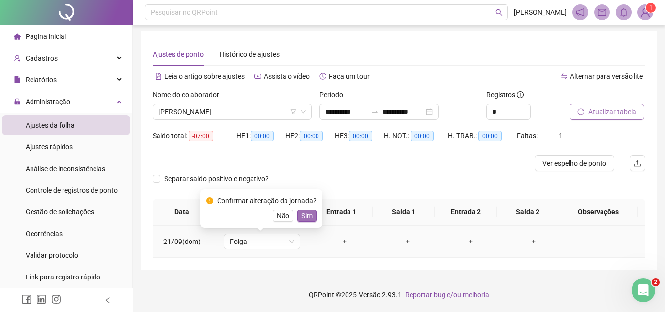
click at [304, 215] on span "Sim" at bounding box center [306, 215] width 11 height 11
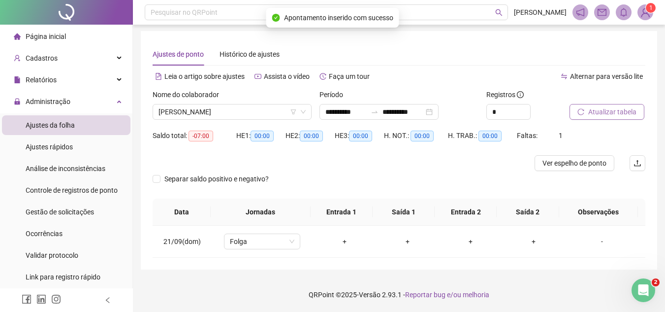
click at [380, 174] on div "Separar saldo positivo e negativo?" at bounding box center [399, 185] width 493 height 28
